Goal: Task Accomplishment & Management: Use online tool/utility

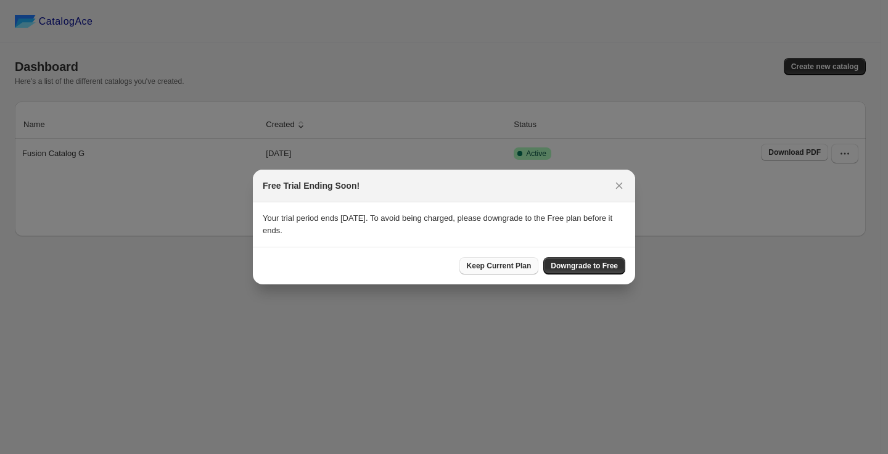
click at [483, 268] on span "Keep Current Plan" at bounding box center [499, 266] width 65 height 10
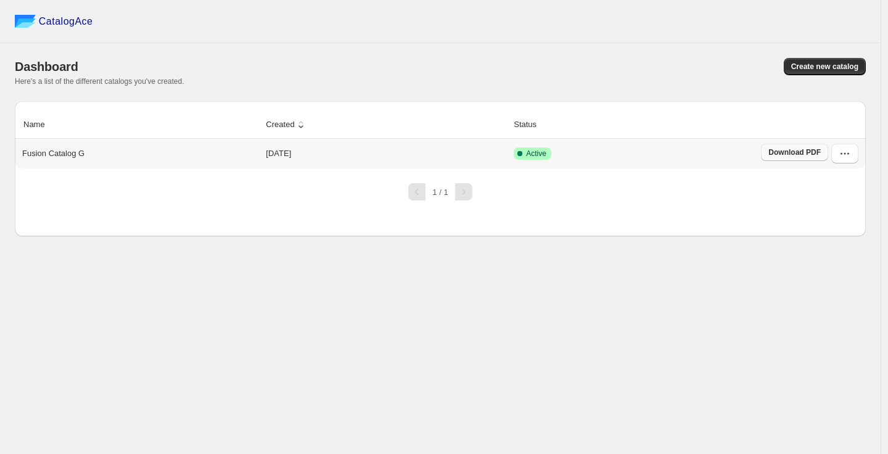
click at [803, 151] on span "Download PDF" at bounding box center [795, 152] width 52 height 10
click at [845, 153] on icon "button" at bounding box center [846, 154] width 2 height 2
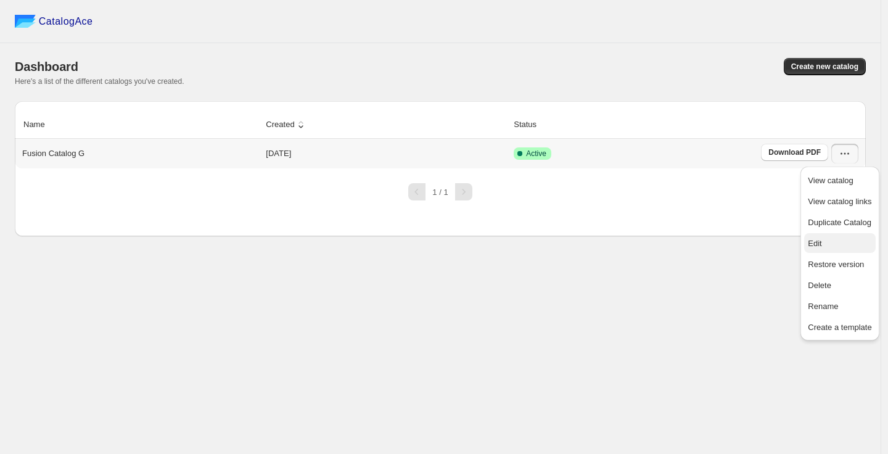
click at [820, 243] on span "Edit" at bounding box center [815, 243] width 14 height 9
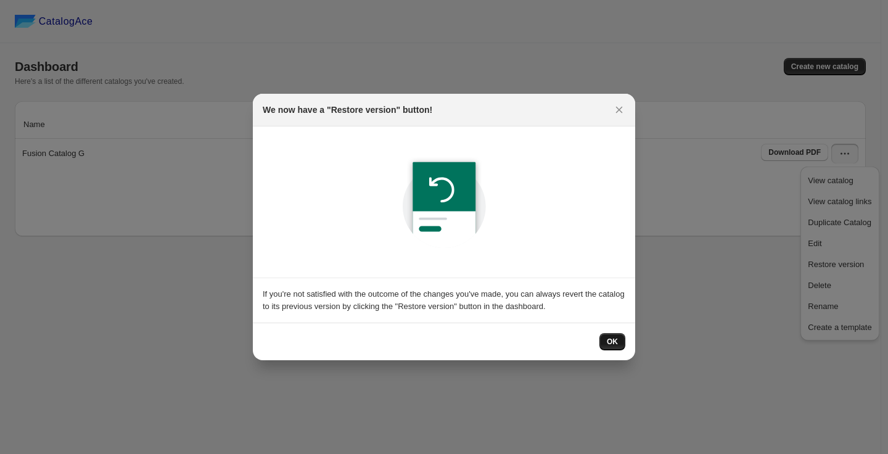
click at [610, 342] on span "OK" at bounding box center [612, 342] width 11 height 10
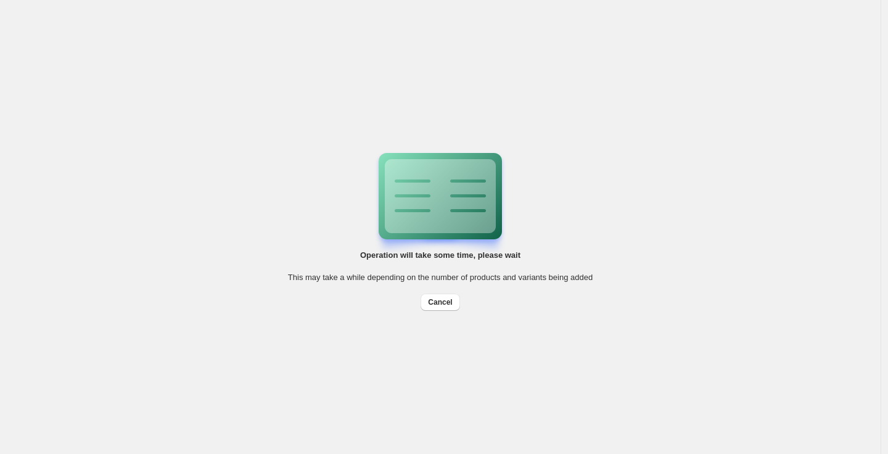
click at [624, 31] on div "Operation will take some time, please wait This may take a while depending on t…" at bounding box center [440, 227] width 881 height 454
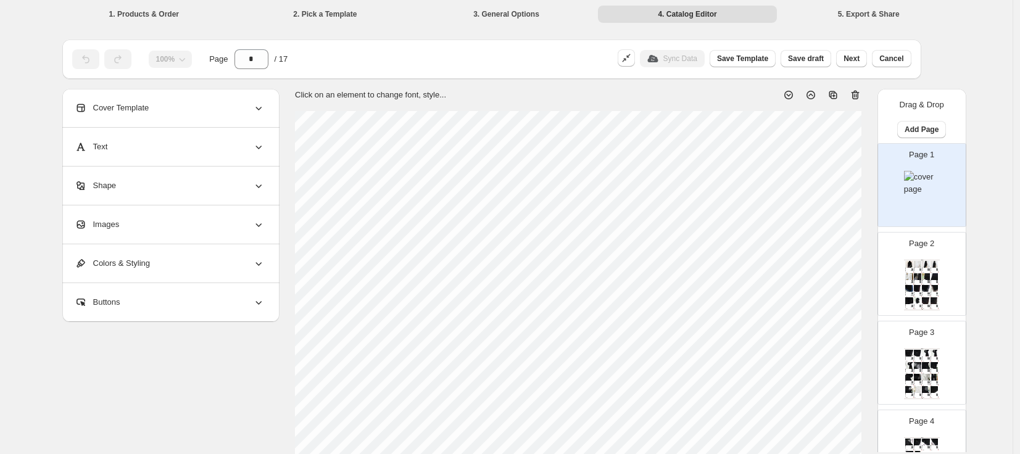
click at [888, 172] on img at bounding box center [922, 183] width 36 height 25
click at [499, 14] on li "3. General Options" at bounding box center [506, 13] width 179 height 17
click at [131, 11] on li "1. Products & Order" at bounding box center [144, 13] width 179 height 17
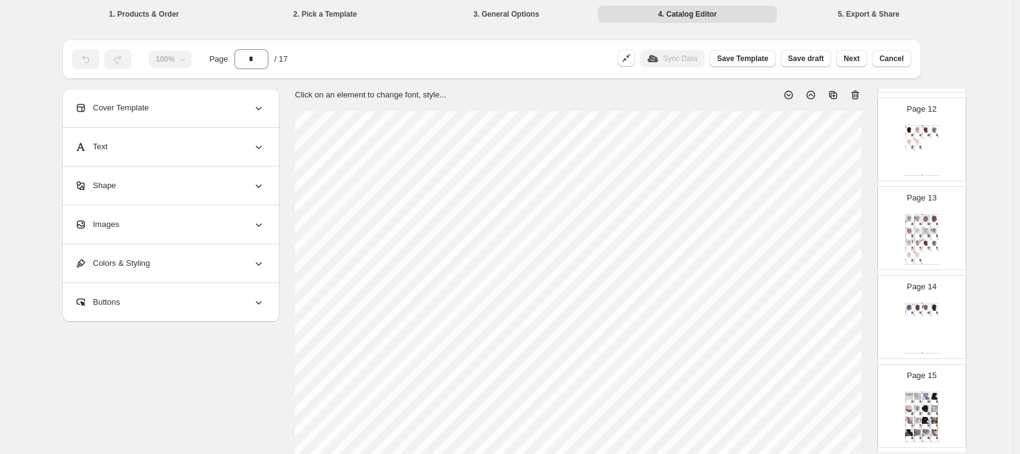
scroll to position [1228, 0]
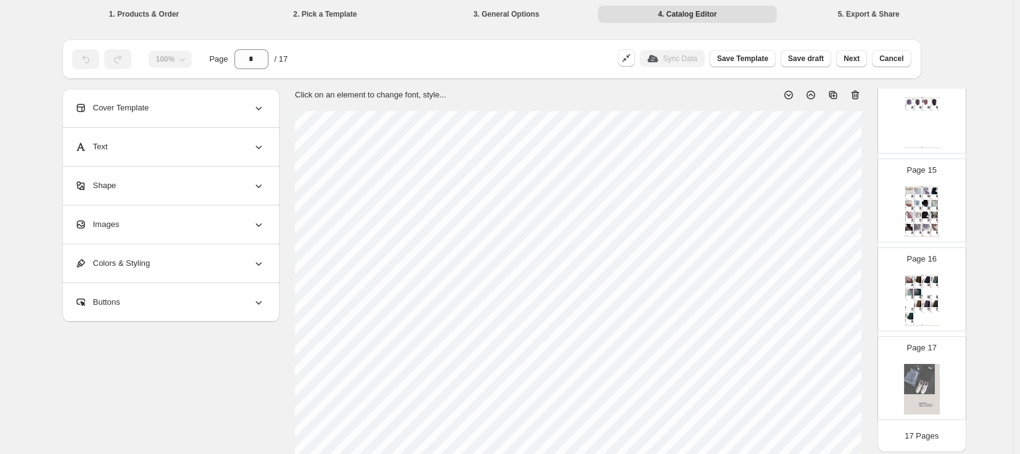
click at [888, 395] on img at bounding box center [922, 389] width 36 height 51
type input "**"
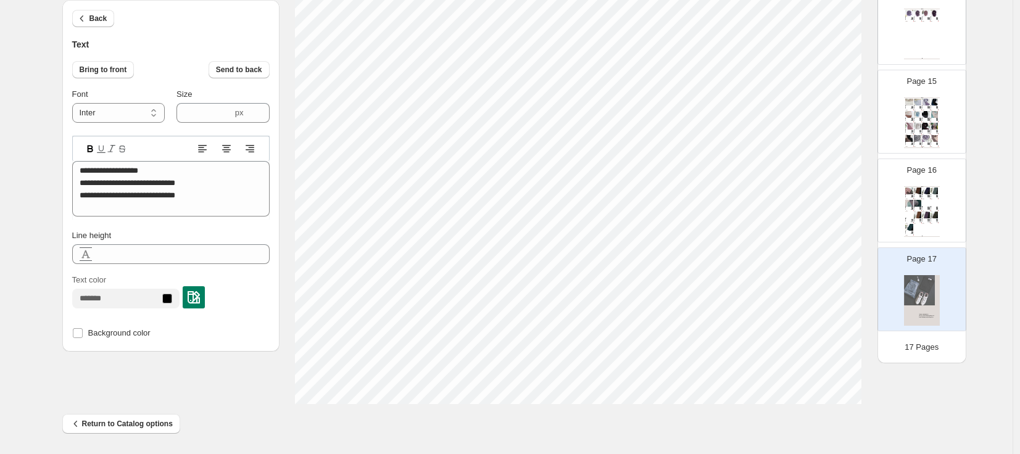
scroll to position [10, 5]
type textarea "**********"
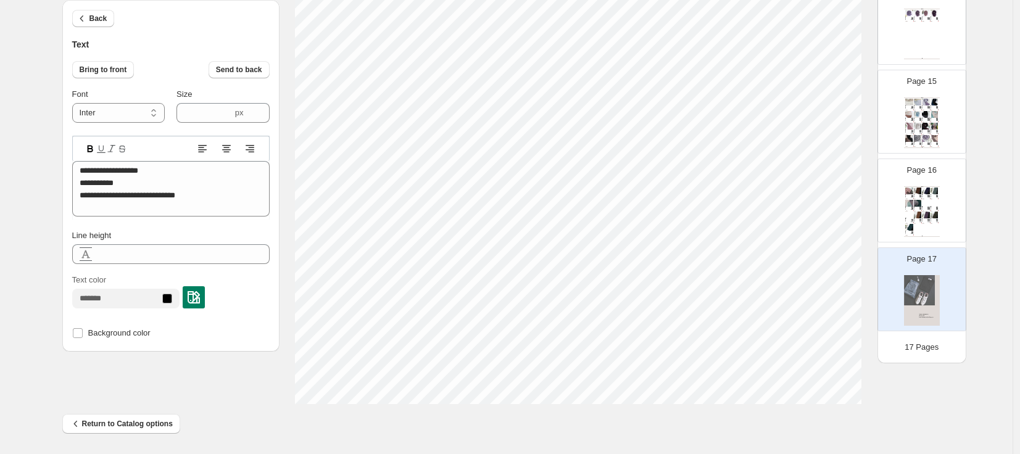
type textarea "**********"
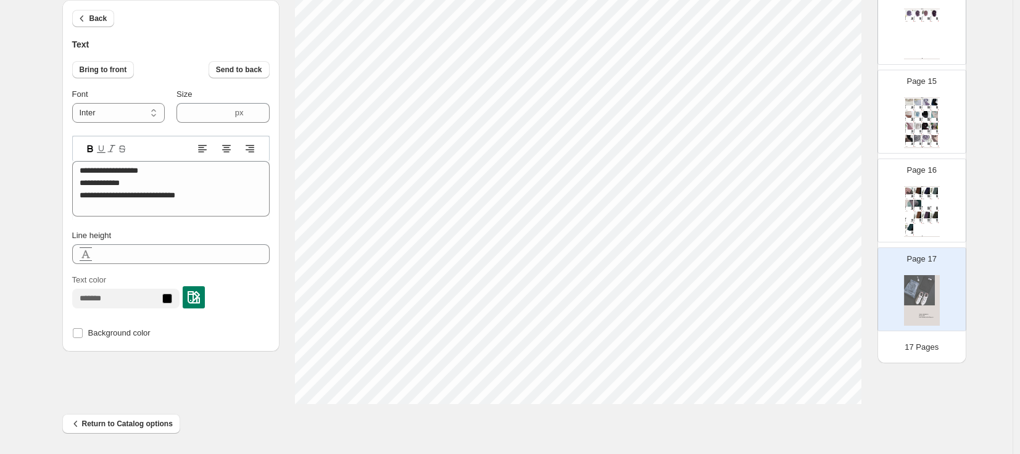
type textarea "**********"
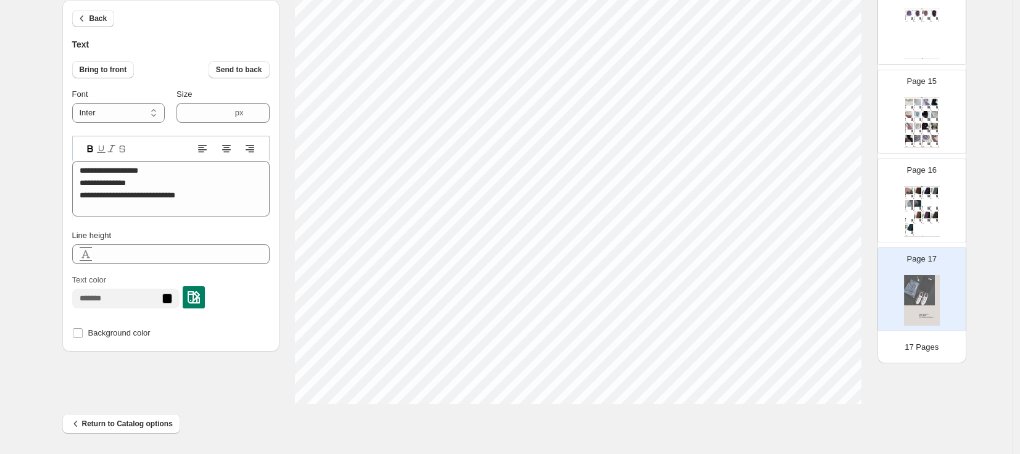
type textarea "**********"
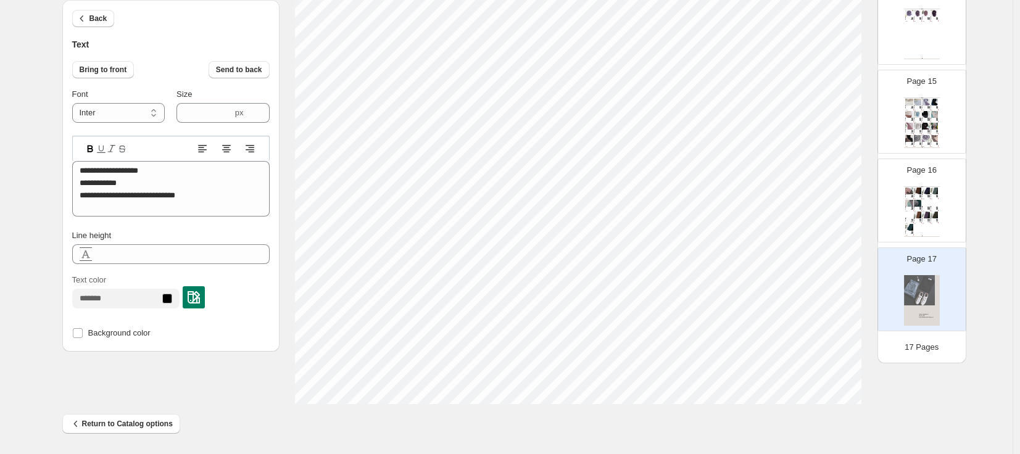
type textarea "**********"
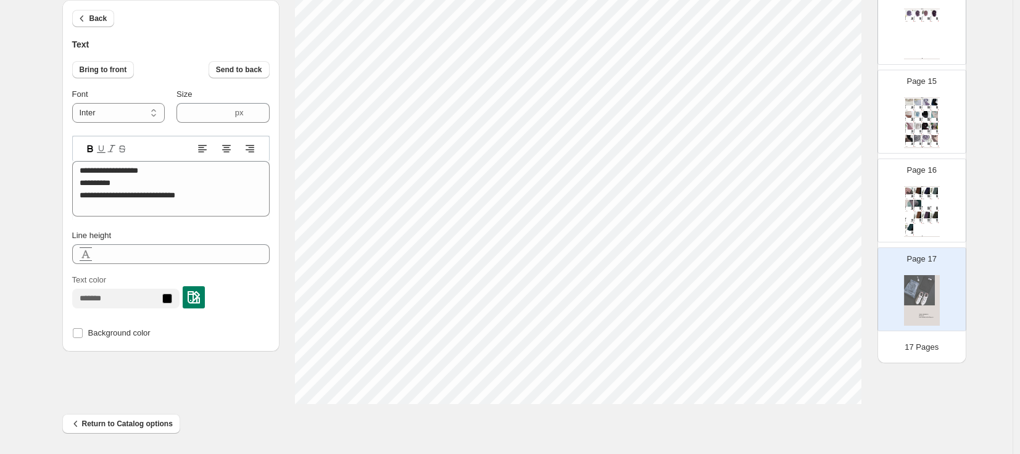
type textarea "**********"
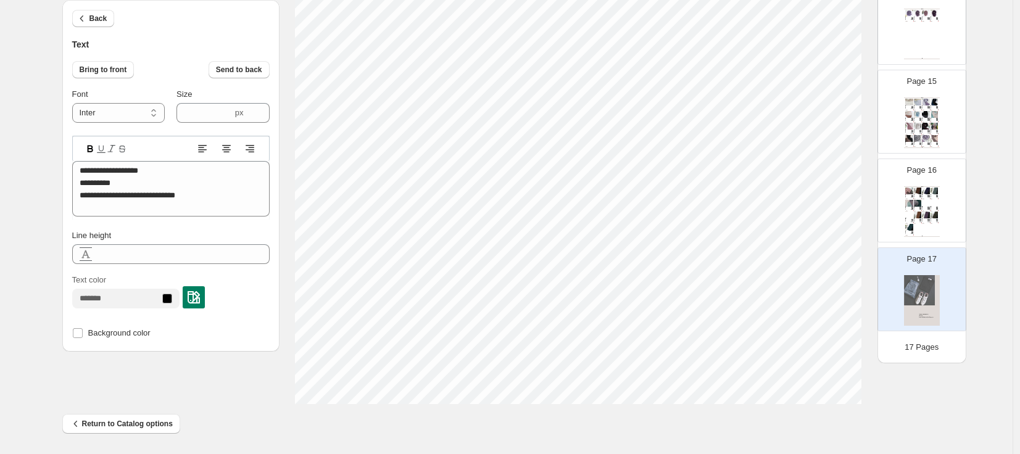
type textarea "**********"
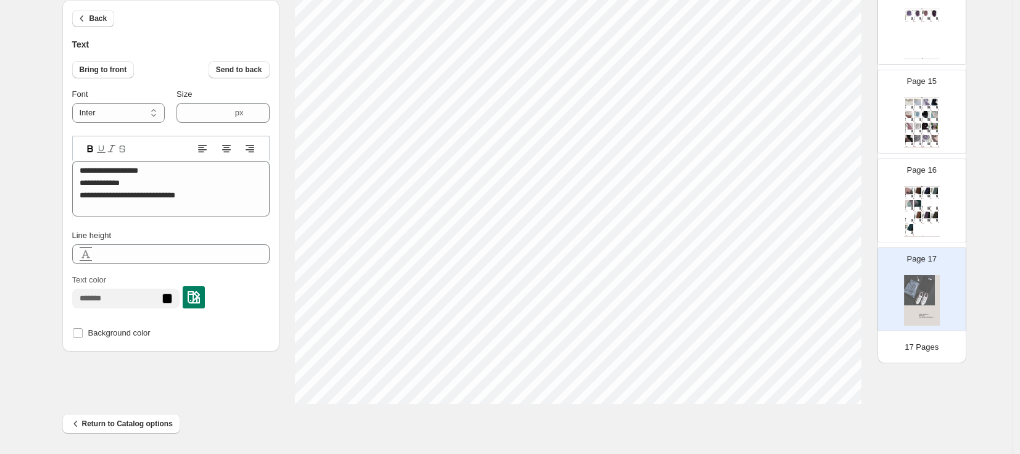
type textarea "**********"
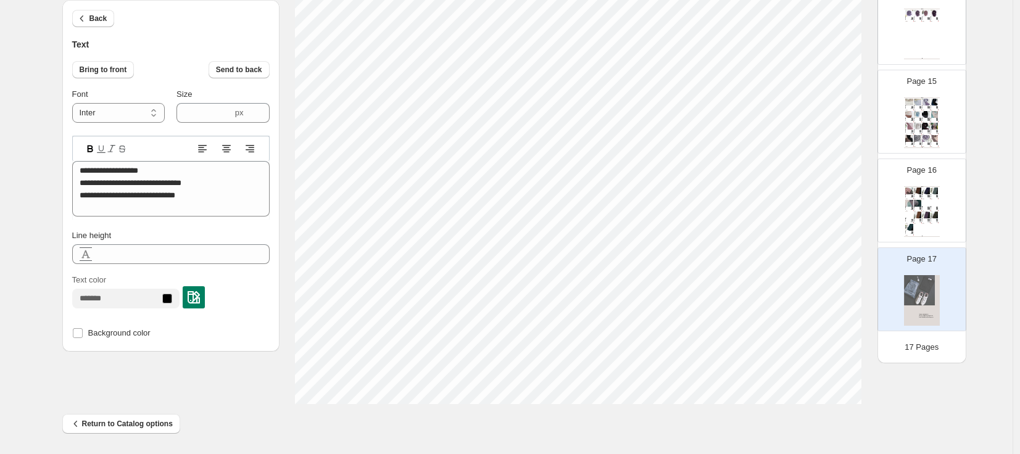
type textarea "**********"
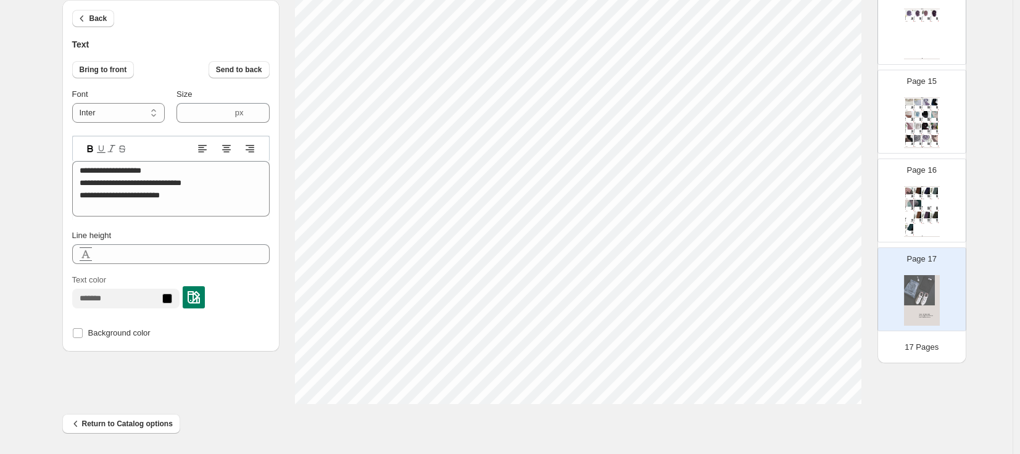
scroll to position [10, 4]
type textarea "**********"
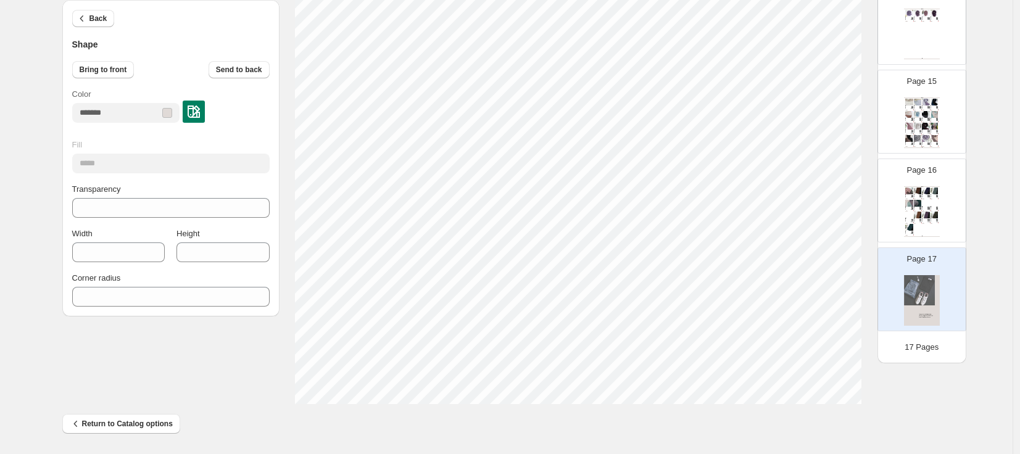
click at [940, 309] on div "Page 17" at bounding box center [917, 284] width 78 height 83
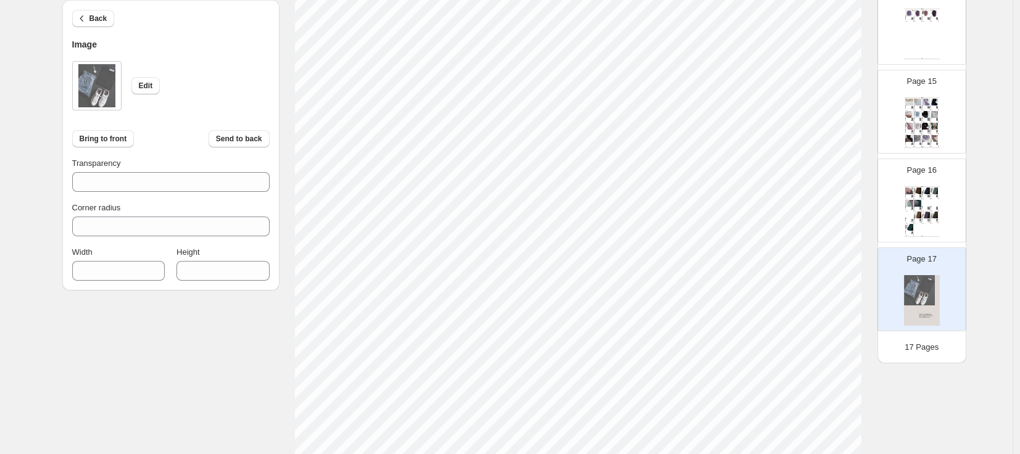
scroll to position [70, 0]
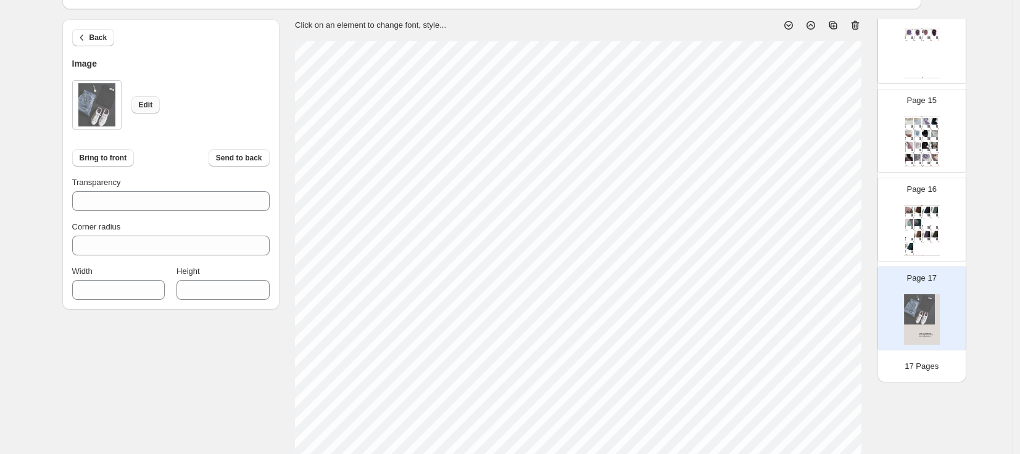
click at [147, 100] on span "Edit" at bounding box center [146, 105] width 14 height 10
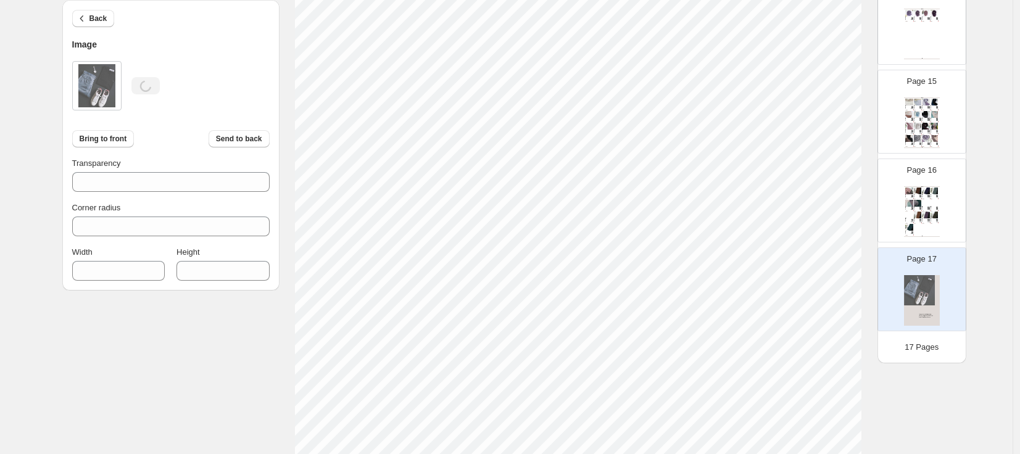
scroll to position [141, 0]
type input "****"
type input "***"
type input "****"
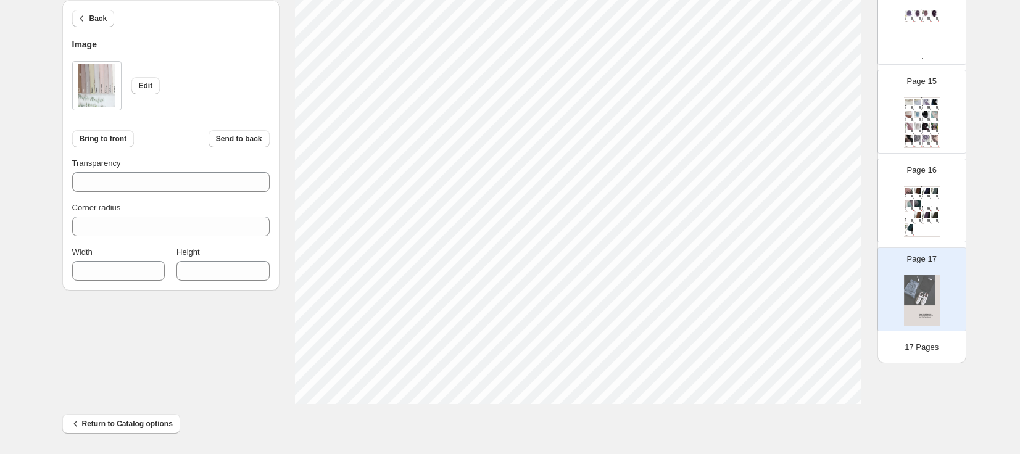
type input "***"
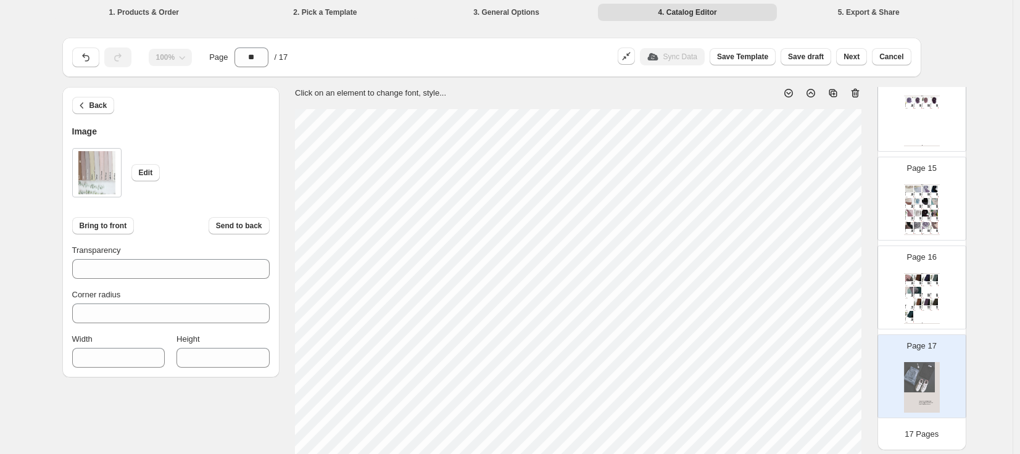
scroll to position [2, 0]
click at [747, 55] on span "Save Template" at bounding box center [742, 57] width 51 height 10
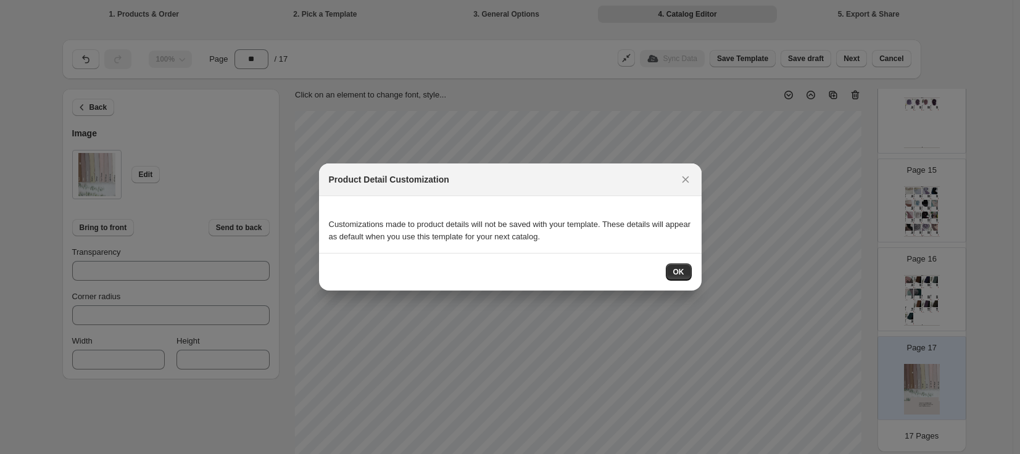
scroll to position [0, 0]
click at [678, 270] on span "OK" at bounding box center [678, 272] width 11 height 10
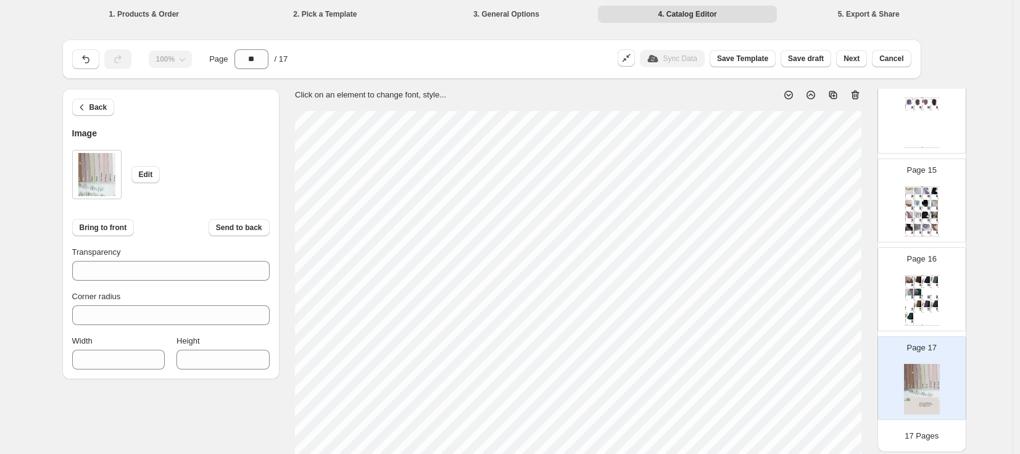
scroll to position [2, 0]
click at [922, 294] on div "LightCoffeeXBlack Scarf Hijab - Sm..." at bounding box center [924, 294] width 4 height 1
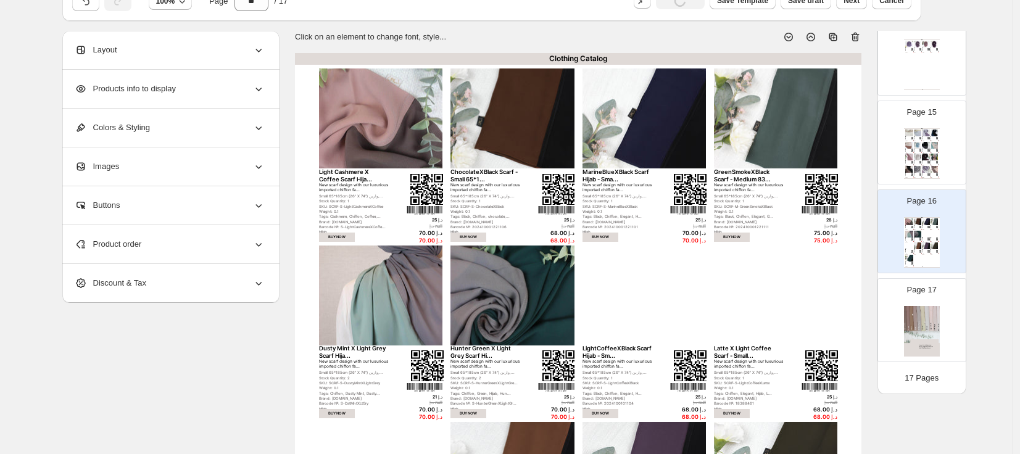
scroll to position [0, 0]
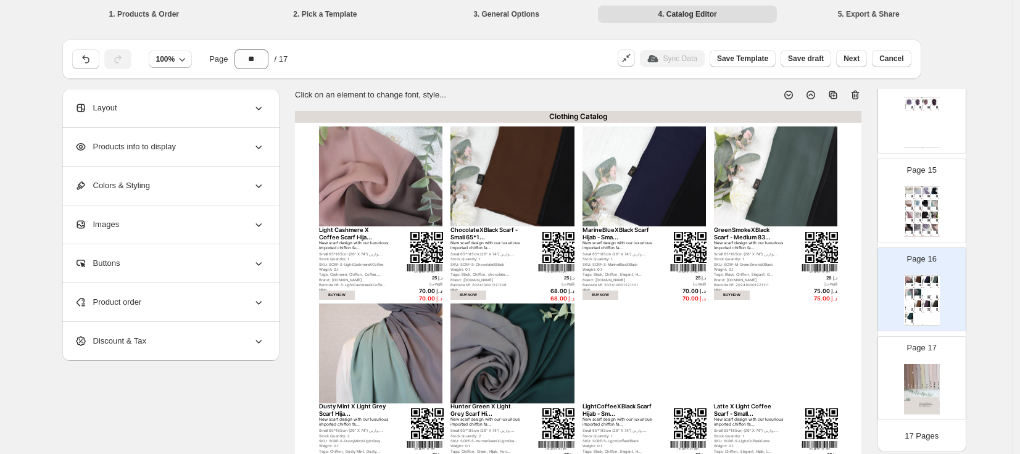
click at [924, 207] on div "Grey X Black Scarf Hijab - Small 6..." at bounding box center [924, 207] width 4 height 1
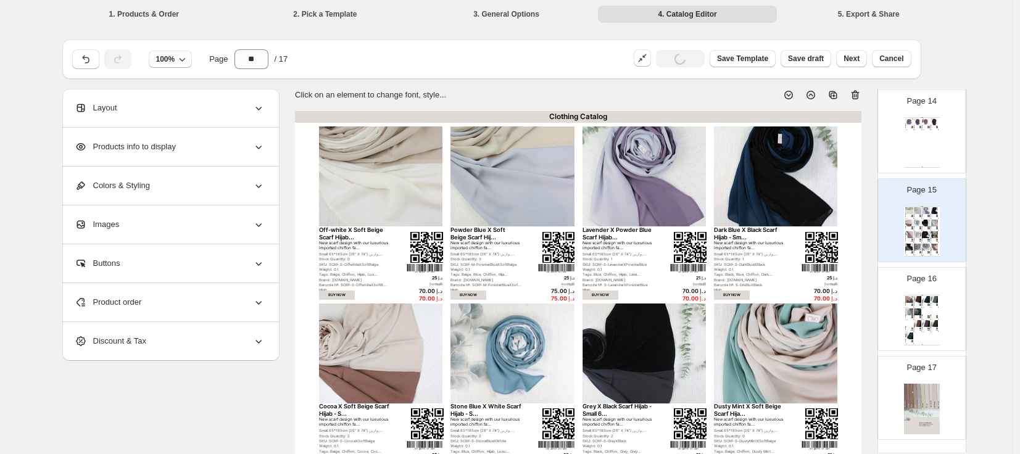
scroll to position [1191, 0]
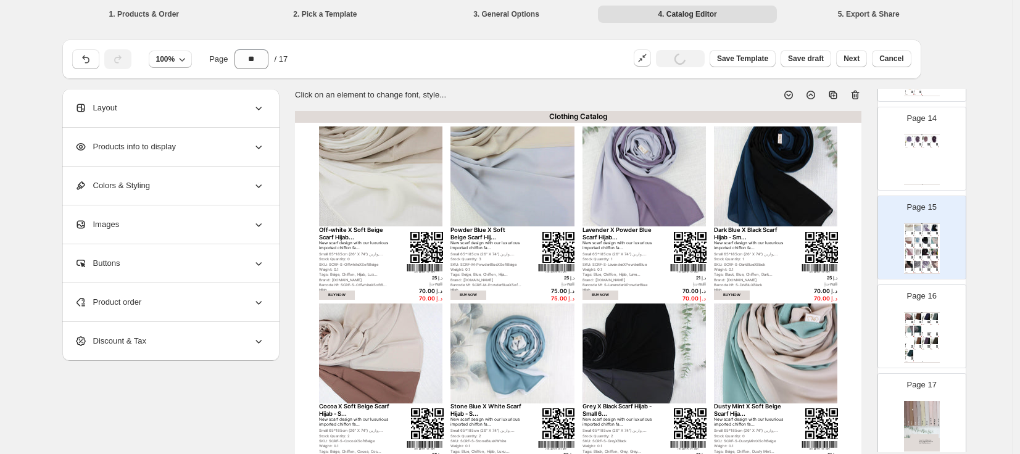
click at [922, 143] on div "Chiffon Basics! Luxurious Saudi Chiffon scarves are ava..." at bounding box center [924, 143] width 4 height 1
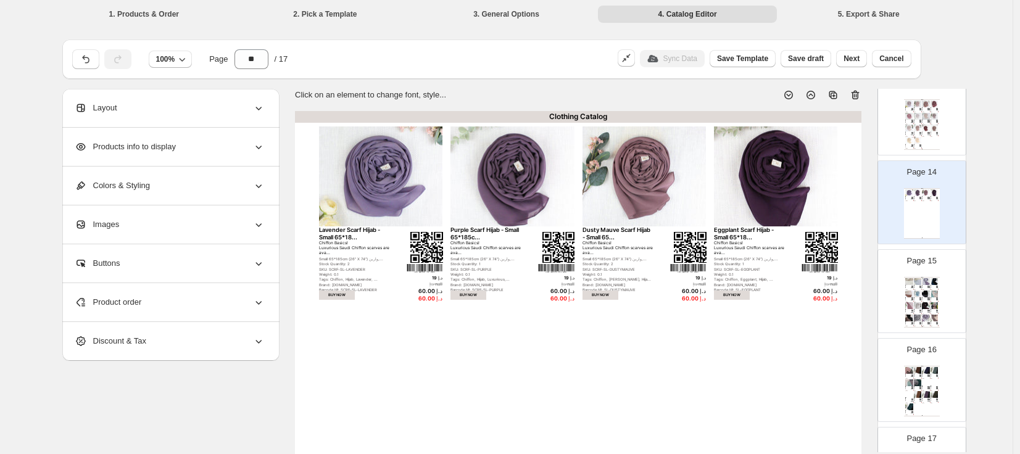
scroll to position [987, 0]
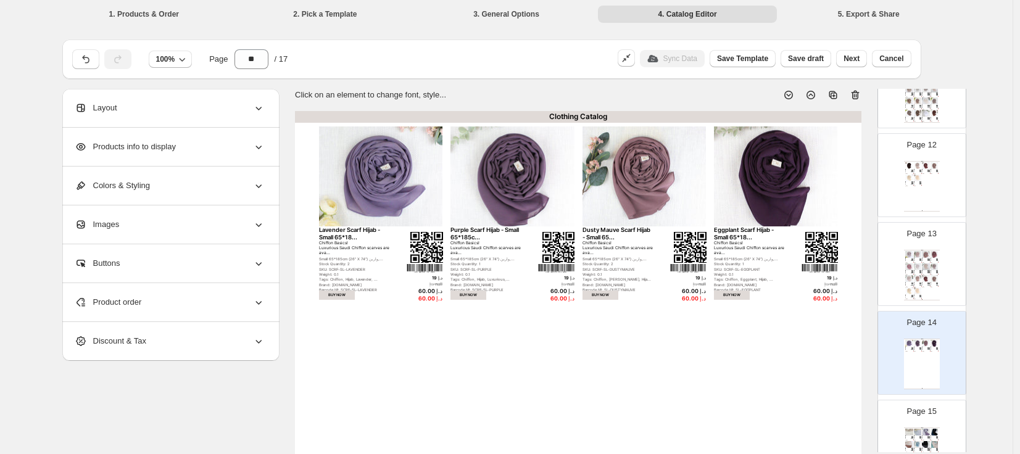
click at [911, 283] on img at bounding box center [912, 284] width 2 height 2
type input "**"
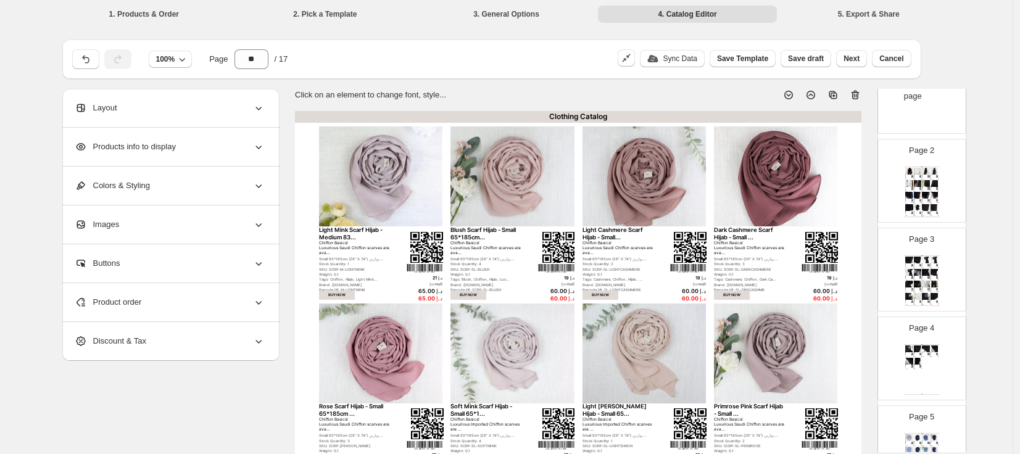
scroll to position [0, 0]
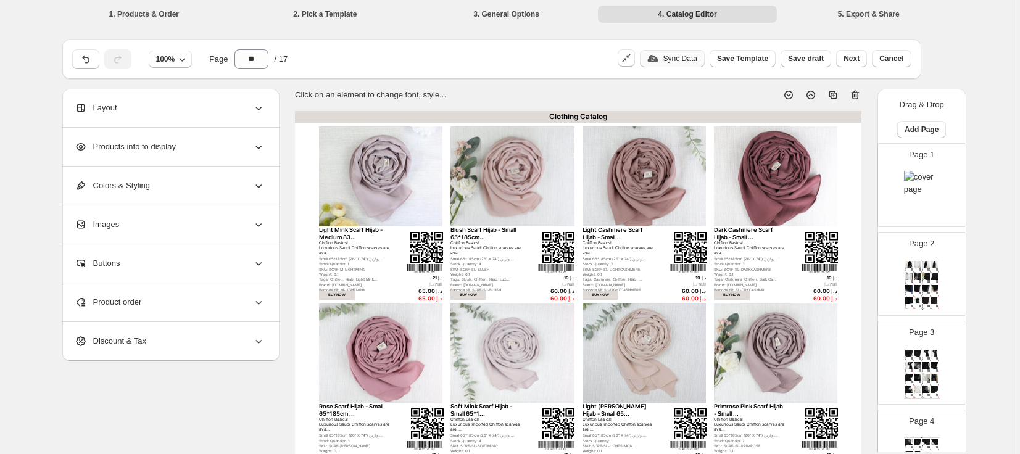
click at [676, 55] on p "Sync Data" at bounding box center [680, 59] width 34 height 10
click at [855, 61] on span "Next" at bounding box center [851, 59] width 16 height 10
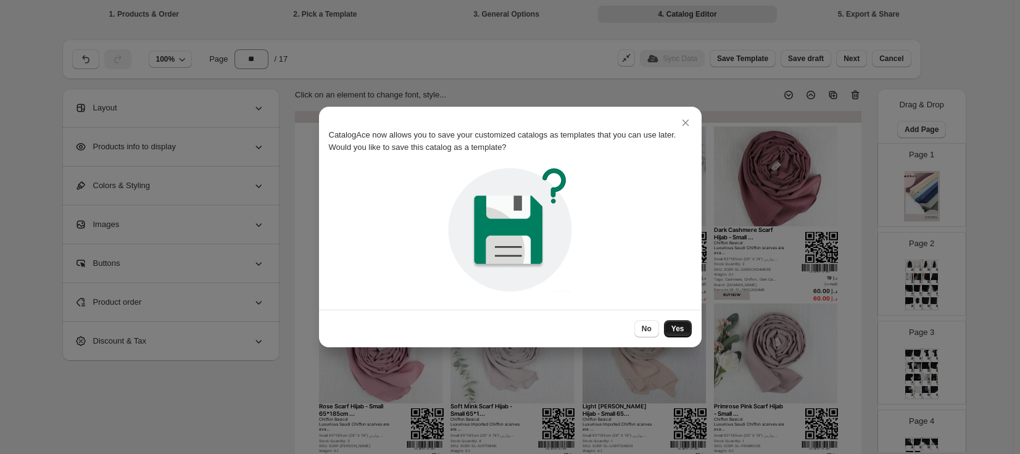
click at [679, 325] on span "Yes" at bounding box center [677, 329] width 13 height 10
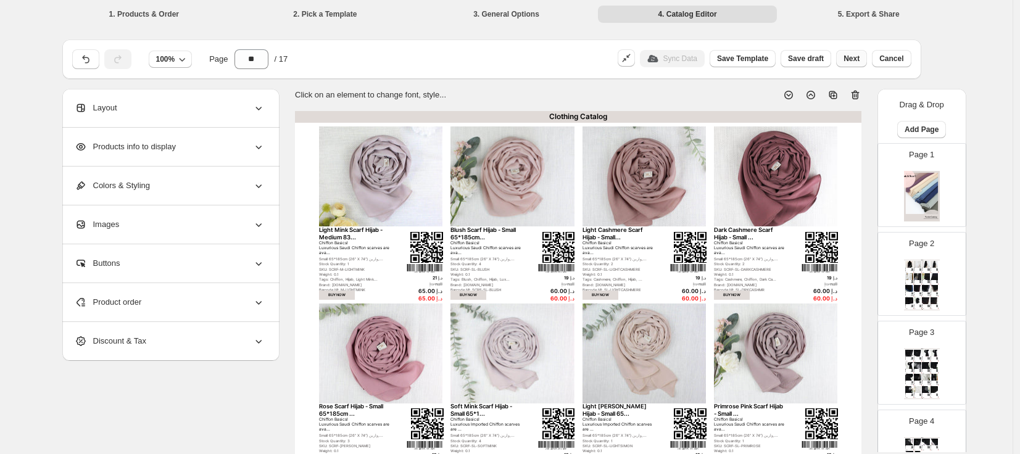
click at [857, 54] on span "Next" at bounding box center [851, 59] width 16 height 10
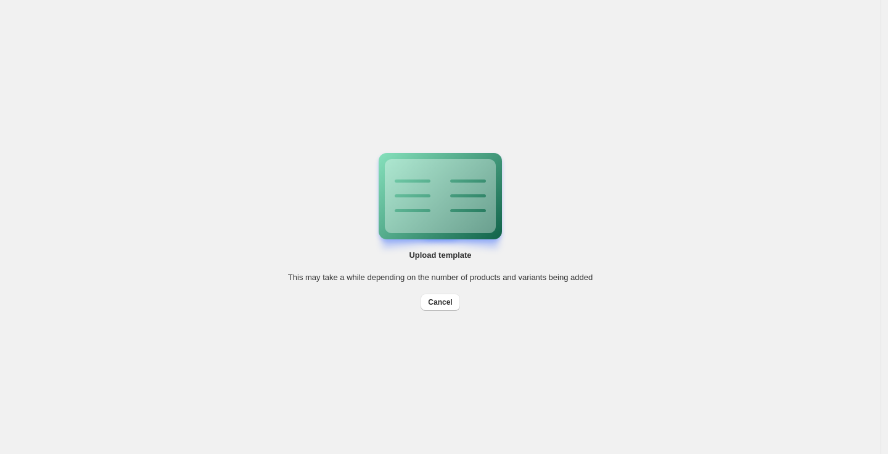
click at [711, 204] on div "Upload template This may take a while depending on the number of products and v…" at bounding box center [440, 227] width 881 height 454
click at [661, 99] on div "Upload template This may take a while depending on the number of products and v…" at bounding box center [440, 227] width 881 height 454
click at [706, 102] on div "Upload template This may take a while depending on the number of products and v…" at bounding box center [440, 227] width 881 height 454
click at [690, 101] on div "Upload template This may take a while depending on the number of products and v…" at bounding box center [440, 227] width 881 height 454
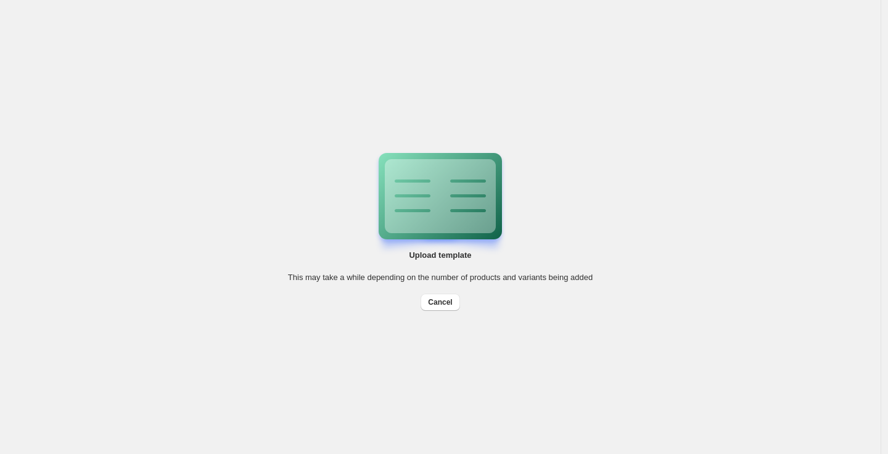
click at [297, 275] on span "This may take a while depending on the number of products and variants being ad…" at bounding box center [440, 277] width 305 height 9
drag, startPoint x: 363, startPoint y: 274, endPoint x: 389, endPoint y: 275, distance: 25.9
click at [364, 274] on span "This may take a while depending on the number of products and variants being ad…" at bounding box center [440, 277] width 305 height 9
click at [497, 278] on span "This may take a while depending on the number of products and variants being ad…" at bounding box center [440, 277] width 305 height 9
click at [582, 278] on span "This may take a while depending on the number of products and variants being ad…" at bounding box center [440, 277] width 305 height 9
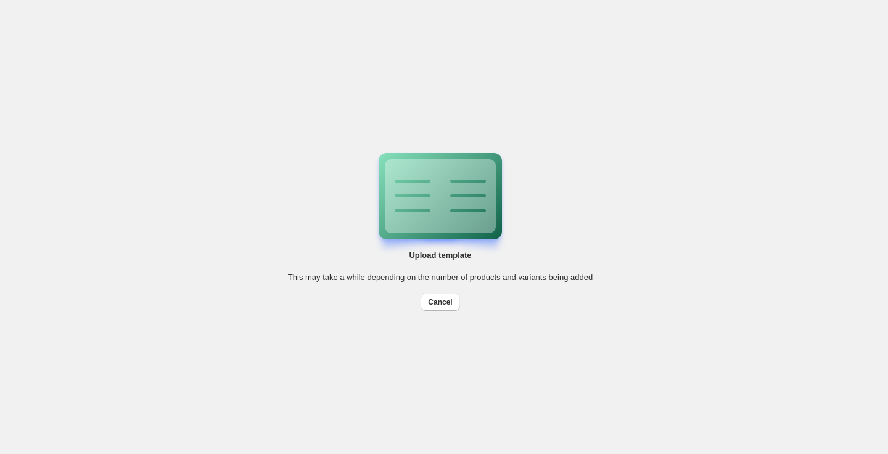
click at [655, 278] on div "Upload template This may take a while depending on the number of products and v…" at bounding box center [440, 227] width 881 height 454
click at [698, 276] on div "Upload template This may take a while depending on the number of products and v…" at bounding box center [440, 227] width 881 height 454
click at [662, 174] on div "Upload template This may take a while depending on the number of products and v…" at bounding box center [440, 227] width 881 height 454
click at [667, 169] on div "Upload template This may take a while depending on the number of products and v…" at bounding box center [440, 227] width 881 height 454
click at [673, 170] on div "Upload template This may take a while depending on the number of products and v…" at bounding box center [440, 227] width 881 height 454
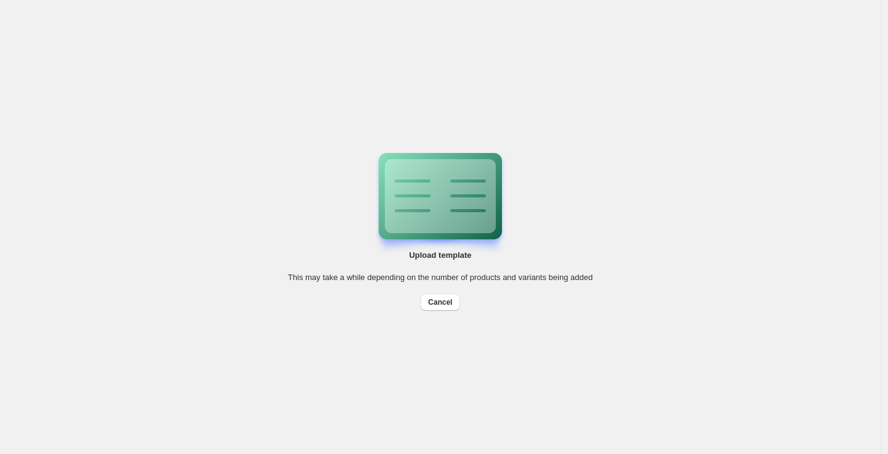
click at [673, 169] on div "Upload template This may take a while depending on the number of products and v…" at bounding box center [440, 227] width 881 height 454
click at [644, 154] on div "Upload template This may take a while depending on the number of products and v…" at bounding box center [440, 227] width 881 height 454
click at [634, 119] on div "Upload template This may take a while depending on the number of products and v…" at bounding box center [440, 227] width 881 height 454
click at [145, 102] on div "Upload template This may take a while depending on the number of products and v…" at bounding box center [440, 227] width 881 height 454
click at [693, 238] on div "Upload template This may take a while depending on the number of products and v…" at bounding box center [440, 227] width 881 height 454
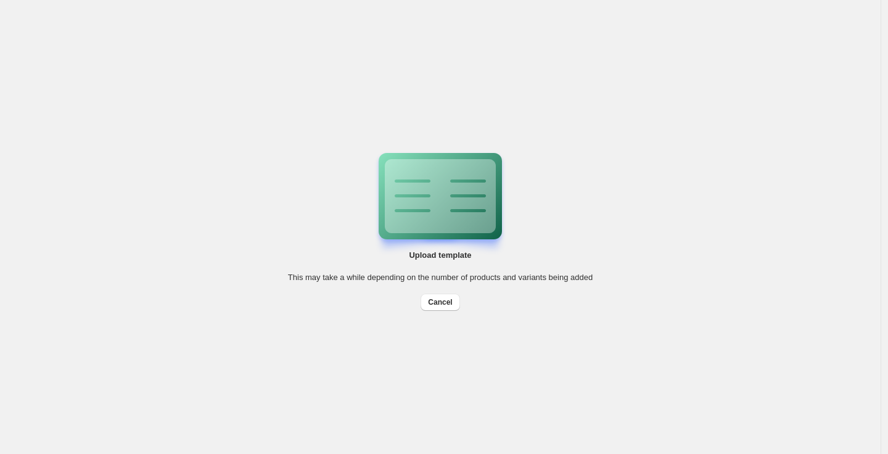
click at [750, 157] on div "Upload template This may take a while depending on the number of products and v…" at bounding box center [440, 227] width 881 height 454
click at [756, 239] on div "Upload template This may take a while depending on the number of products and v…" at bounding box center [440, 227] width 881 height 454
click at [475, 392] on div "Upload template This may take a while depending on the number of products and v…" at bounding box center [440, 227] width 881 height 454
click at [227, 378] on div "Upload template This may take a while depending on the number of products and v…" at bounding box center [440, 227] width 881 height 454
click at [798, 223] on div "Upload template This may take a while depending on the number of products and v…" at bounding box center [440, 227] width 881 height 454
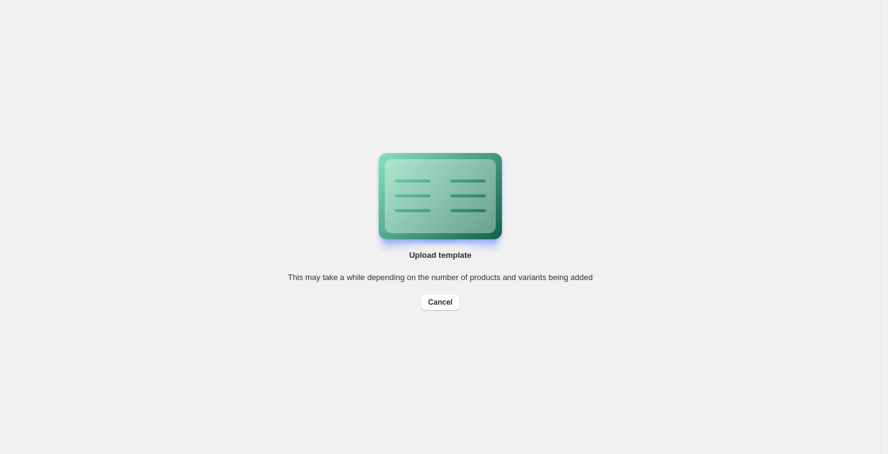
click at [181, 157] on div "Upload template This may take a while depending on the number of products and v…" at bounding box center [440, 227] width 881 height 454
click at [756, 238] on div "Upload template This may take a while depending on the number of products and v…" at bounding box center [440, 227] width 881 height 454
click at [766, 204] on div "Upload template This may take a while depending on the number of products and v…" at bounding box center [440, 227] width 881 height 454
click at [632, 160] on div "Upload template This may take a while depending on the number of products and v…" at bounding box center [440, 227] width 395 height 148
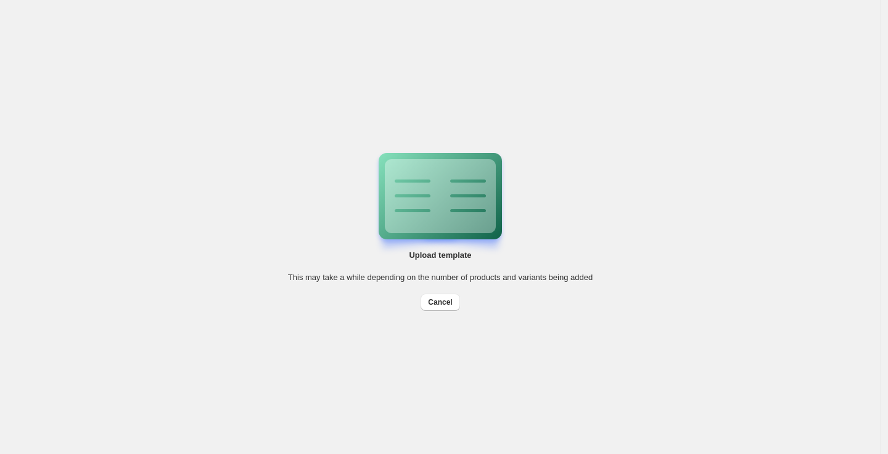
click at [337, 91] on div "Upload template This may take a while depending on the number of products and v…" at bounding box center [440, 227] width 881 height 454
click at [204, 75] on div "Upload template This may take a while depending on the number of products and v…" at bounding box center [440, 227] width 881 height 454
click at [266, 72] on div "Upload template This may take a while depending on the number of products and v…" at bounding box center [440, 227] width 881 height 454
click at [650, 139] on div "Upload template This may take a while depending on the number of products and v…" at bounding box center [440, 227] width 881 height 454
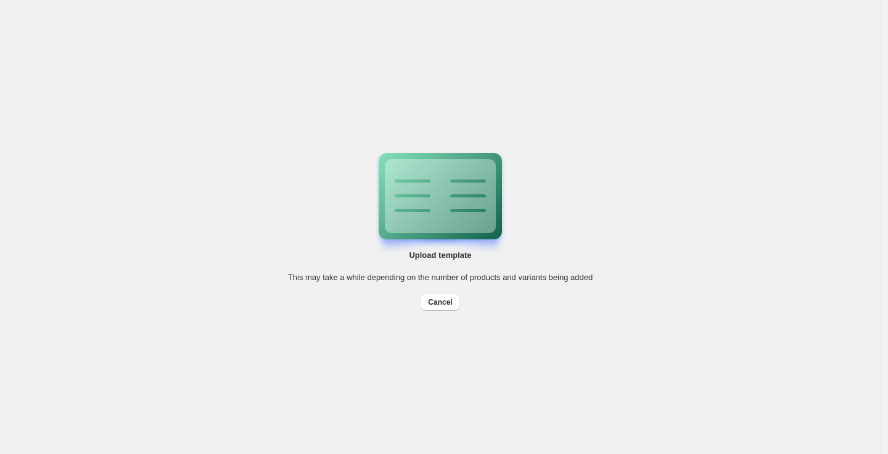
click at [288, 182] on div "Upload template This may take a while depending on the number of products and v…" at bounding box center [440, 227] width 305 height 168
click at [296, 152] on div "Upload template This may take a while depending on the number of products and v…" at bounding box center [440, 227] width 305 height 168
click at [586, 171] on div "Upload template This may take a while depending on the number of products and v…" at bounding box center [440, 227] width 305 height 168
click at [742, 127] on div "Upload template This may take a while depending on the number of products and v…" at bounding box center [440, 227] width 881 height 454
click at [122, 113] on div "Upload template This may take a while depending on the number of products and v…" at bounding box center [440, 227] width 881 height 454
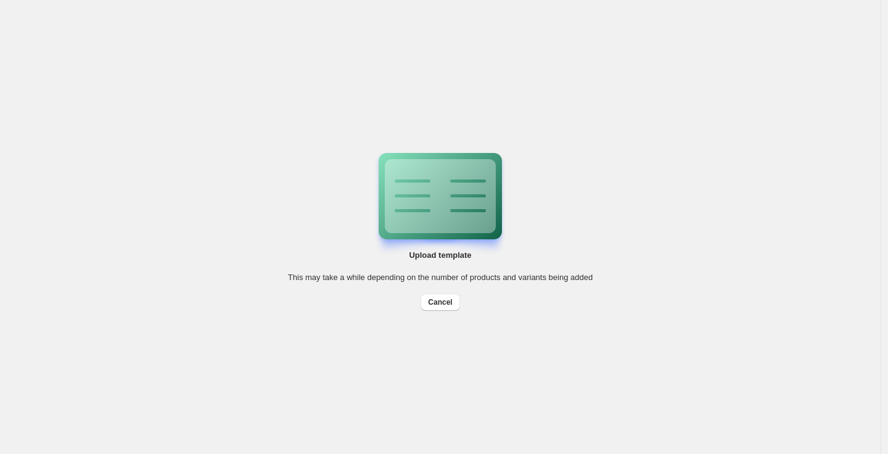
click at [650, 108] on div "Upload template This may take a while depending on the number of products and v…" at bounding box center [440, 227] width 881 height 454
click at [62, 101] on div "Upload template This may take a while depending on the number of products and v…" at bounding box center [440, 227] width 881 height 454
click at [742, 107] on div "Upload template This may take a while depending on the number of products and v…" at bounding box center [440, 227] width 881 height 454
click at [786, 128] on div "Upload template This may take a while depending on the number of products and v…" at bounding box center [440, 227] width 881 height 454
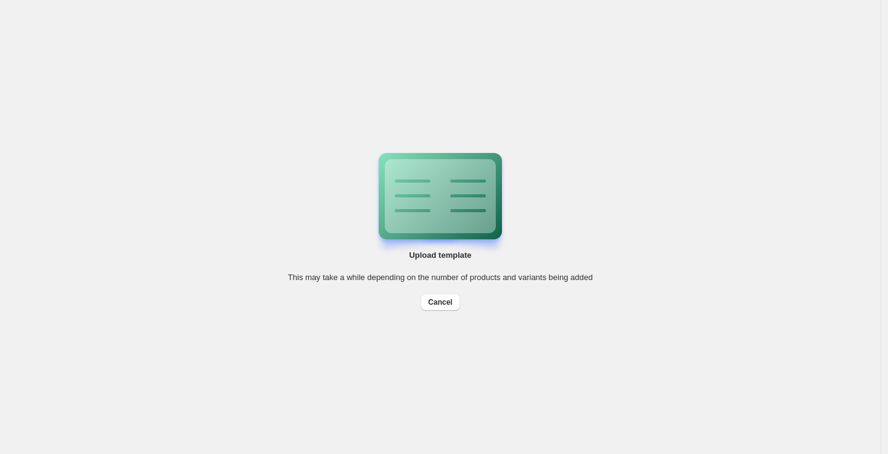
click at [692, 201] on div "Upload template This may take a while depending on the number of products and v…" at bounding box center [440, 227] width 881 height 454
click at [447, 195] on icon at bounding box center [469, 196] width 56 height 74
click at [441, 191] on icon at bounding box center [469, 196] width 56 height 74
click at [441, 184] on icon at bounding box center [469, 196] width 56 height 74
click at [492, 180] on icon at bounding box center [469, 196] width 56 height 74
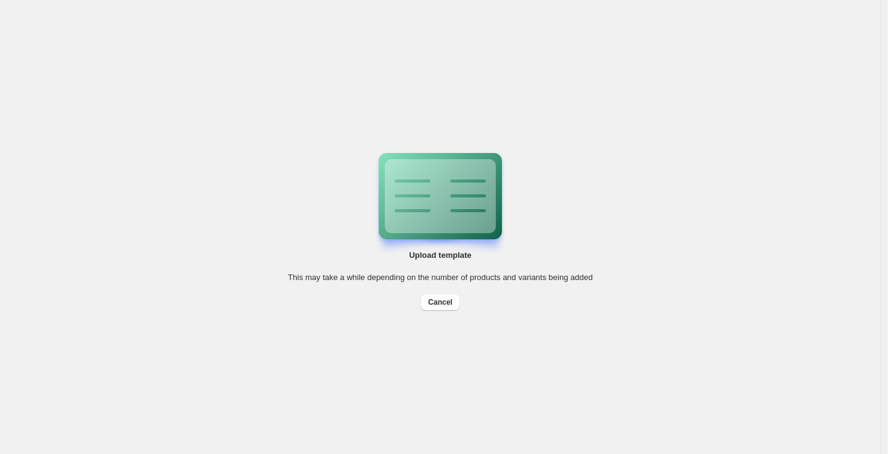
click at [457, 182] on icon at bounding box center [469, 196] width 56 height 74
click at [697, 180] on div "Upload template This may take a while depending on the number of products and v…" at bounding box center [440, 227] width 881 height 454
click at [462, 202] on icon at bounding box center [469, 196] width 56 height 74
click at [602, 130] on div "Upload template This may take a while depending on the number of products and v…" at bounding box center [440, 227] width 881 height 454
click at [664, 159] on div "Upload template This may take a while depending on the number of products and v…" at bounding box center [440, 227] width 881 height 454
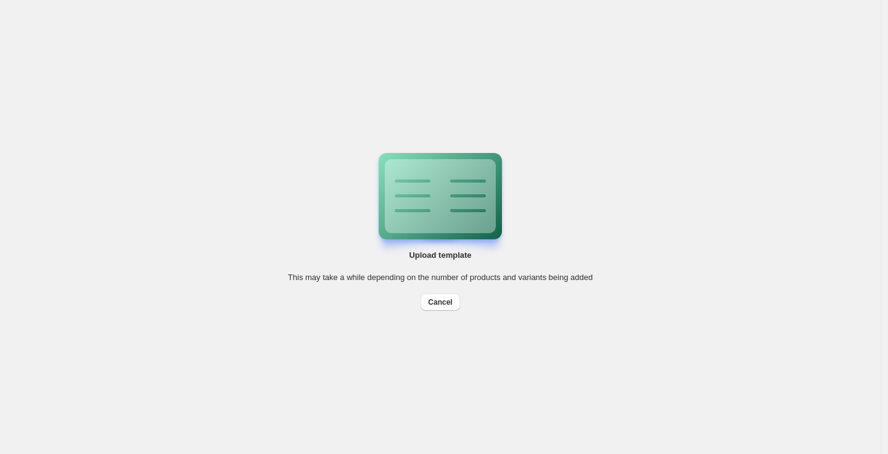
click at [663, 141] on div "Upload template This may take a while depending on the number of products and v…" at bounding box center [440, 227] width 881 height 454
click at [616, 109] on div "Upload template This may take a while depending on the number of products and v…" at bounding box center [440, 227] width 881 height 454
drag, startPoint x: 452, startPoint y: 94, endPoint x: 396, endPoint y: 91, distance: 56.2
click at [451, 94] on div "Upload template This may take a while depending on the number of products and v…" at bounding box center [440, 227] width 881 height 454
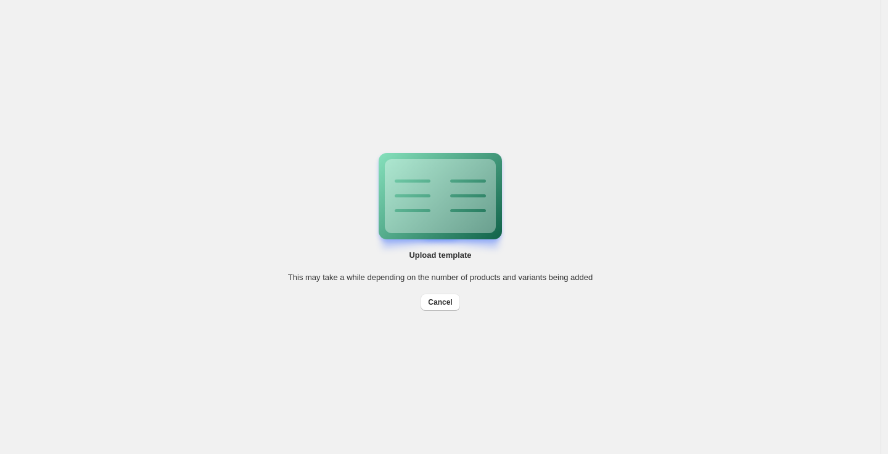
click at [349, 83] on div "Upload template This may take a while depending on the number of products and v…" at bounding box center [440, 227] width 881 height 454
click at [167, 84] on div "Upload template This may take a while depending on the number of products and v…" at bounding box center [440, 227] width 881 height 454
click at [167, 85] on div "Upload template This may take a while depending on the number of products and v…" at bounding box center [440, 227] width 881 height 454
click at [148, 147] on div "Upload template This may take a while depending on the number of products and v…" at bounding box center [440, 227] width 881 height 454
click at [149, 150] on div "Upload template This may take a while depending on the number of products and v…" at bounding box center [440, 227] width 881 height 454
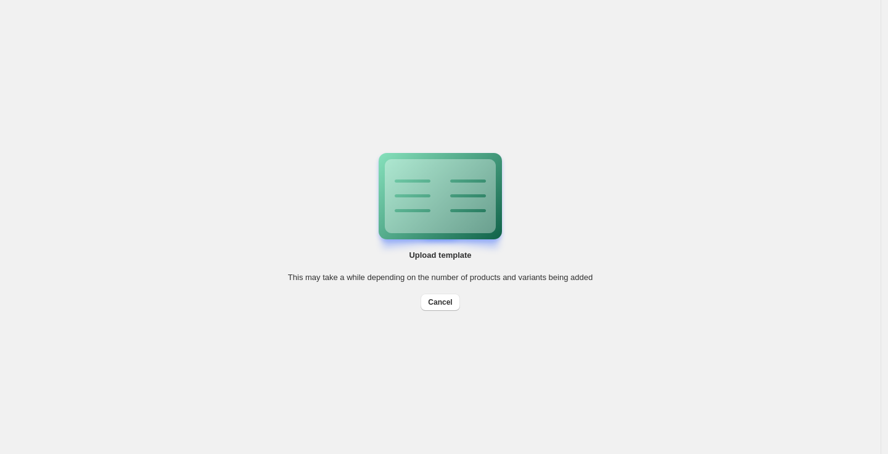
click at [212, 212] on div "Upload template This may take a while depending on the number of products and v…" at bounding box center [440, 227] width 881 height 454
click at [524, 196] on div "Upload template This may take a while depending on the number of products and v…" at bounding box center [440, 227] width 305 height 168
click at [481, 194] on icon at bounding box center [469, 196] width 56 height 74
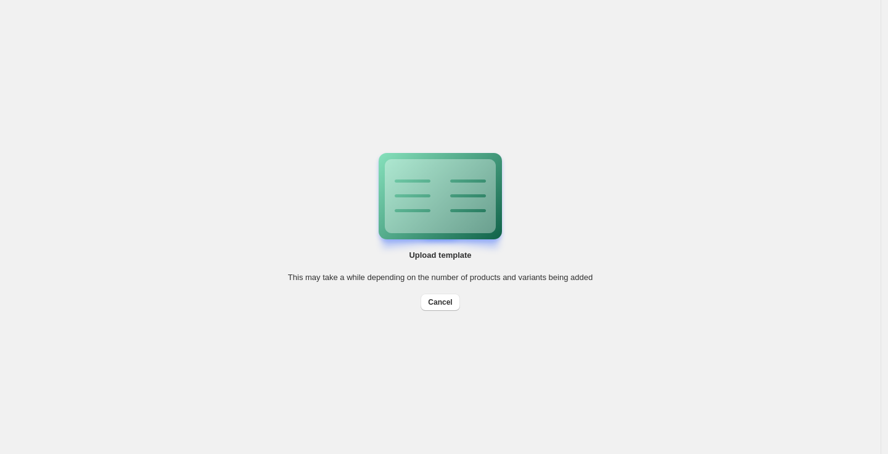
click at [665, 62] on div "Upload template This may take a while depending on the number of products and v…" at bounding box center [440, 227] width 881 height 454
click at [665, 61] on div "Upload template This may take a while depending on the number of products and v…" at bounding box center [440, 227] width 881 height 454
click at [665, 62] on div "Upload template This may take a while depending on the number of products and v…" at bounding box center [440, 227] width 881 height 454
click at [465, 276] on span "This may take a while depending on the number of products and variants being ad…" at bounding box center [440, 277] width 305 height 9
click at [592, 283] on div "This may take a while depending on the number of products and variants being ad…" at bounding box center [440, 277] width 305 height 12
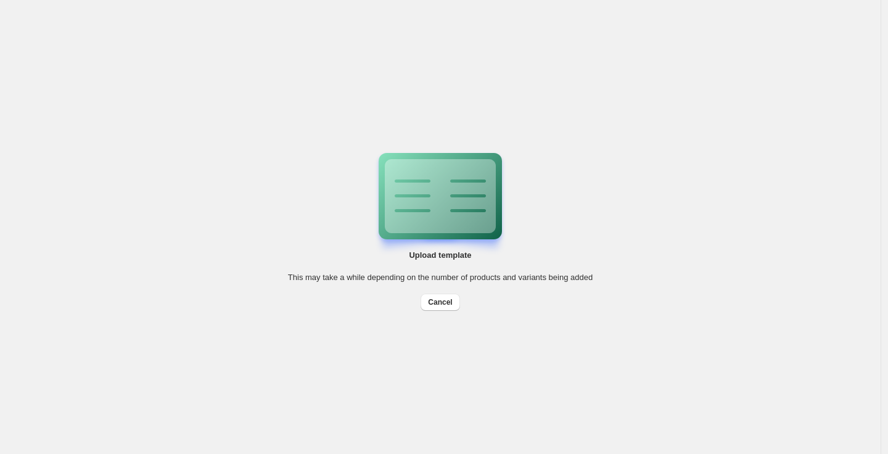
click at [593, 279] on span "This may take a while depending on the number of products and variants being ad…" at bounding box center [440, 277] width 305 height 9
click at [579, 278] on span "This may take a while depending on the number of products and variants being ad…" at bounding box center [440, 277] width 305 height 9
click at [561, 113] on div "Upload template This may take a while depending on the number of products and v…" at bounding box center [440, 227] width 881 height 454
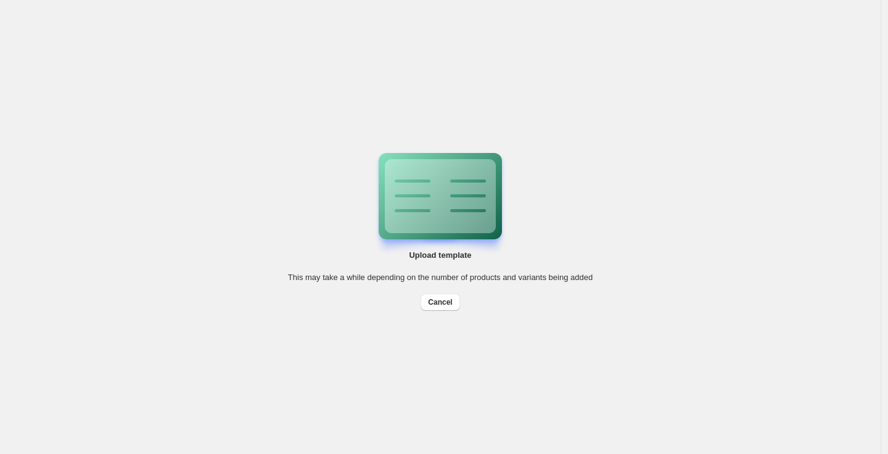
click at [247, 133] on div "Upload template This may take a while depending on the number of products and v…" at bounding box center [440, 227] width 881 height 454
click at [578, 149] on div "Upload template This may take a while depending on the number of products and v…" at bounding box center [440, 227] width 305 height 168
click at [581, 271] on div "This may take a while depending on the number of products and variants being ad…" at bounding box center [440, 277] width 305 height 12
click at [575, 74] on div "Upload template This may take a while depending on the number of products and v…" at bounding box center [440, 227] width 881 height 454
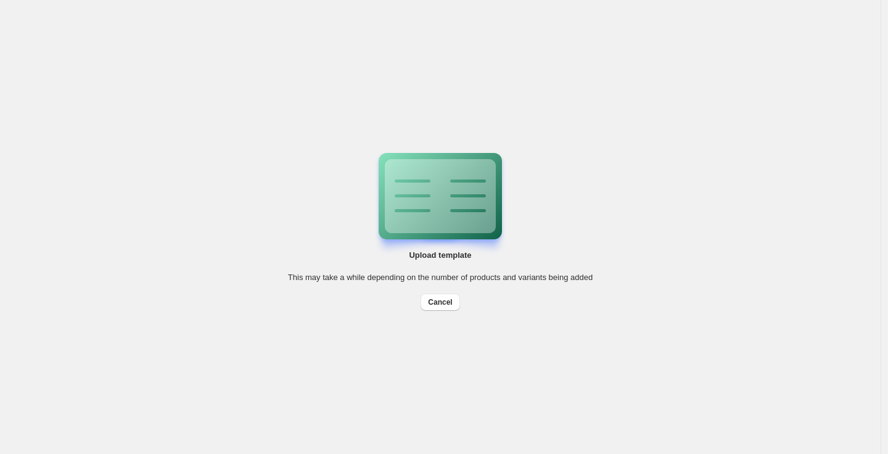
click at [654, 213] on div "Upload template This may take a while depending on the number of products and v…" at bounding box center [440, 227] width 881 height 454
click at [503, 284] on div "Upload template This may take a while depending on the number of products and v…" at bounding box center [440, 227] width 305 height 168
click at [530, 278] on span "This may take a while depending on the number of products and variants being ad…" at bounding box center [440, 277] width 305 height 9
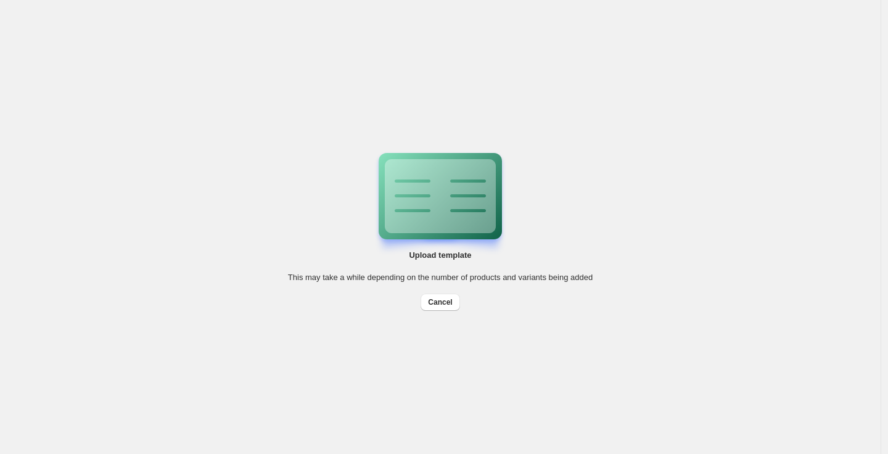
click at [561, 276] on span "This may take a while depending on the number of products and variants being ad…" at bounding box center [440, 277] width 305 height 9
click at [584, 275] on span "This may take a while depending on the number of products and variants being ad…" at bounding box center [440, 277] width 305 height 9
click at [588, 275] on span "This may take a while depending on the number of products and variants being ad…" at bounding box center [440, 277] width 305 height 9
click at [347, 273] on span "This may take a while depending on the number of products and variants being ad…" at bounding box center [440, 277] width 305 height 9
click at [305, 273] on span "This may take a while depending on the number of products and variants being ad…" at bounding box center [440, 277] width 305 height 9
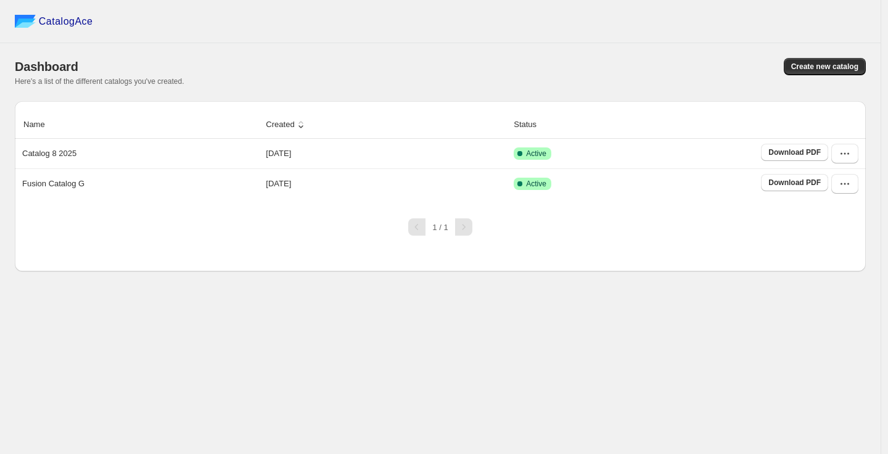
click at [576, 12] on div "CatalogAce" at bounding box center [440, 21] width 881 height 43
click at [576, 13] on div "CatalogAce" at bounding box center [440, 21] width 881 height 43
click at [718, 260] on div "Name Created Status Catalog 8 2025 2025-08-19 Active Download PDF Fusion Catalo…" at bounding box center [440, 186] width 851 height 170
click at [848, 155] on icon "button" at bounding box center [845, 153] width 12 height 12
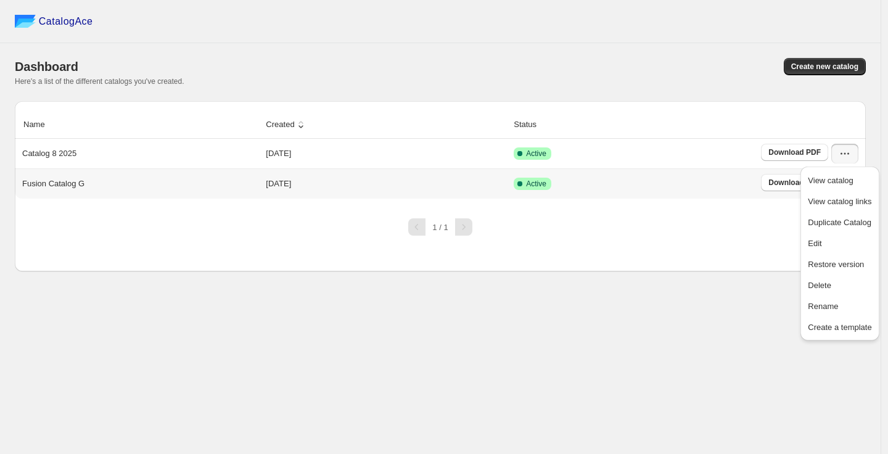
click at [655, 172] on td "Active" at bounding box center [633, 183] width 247 height 30
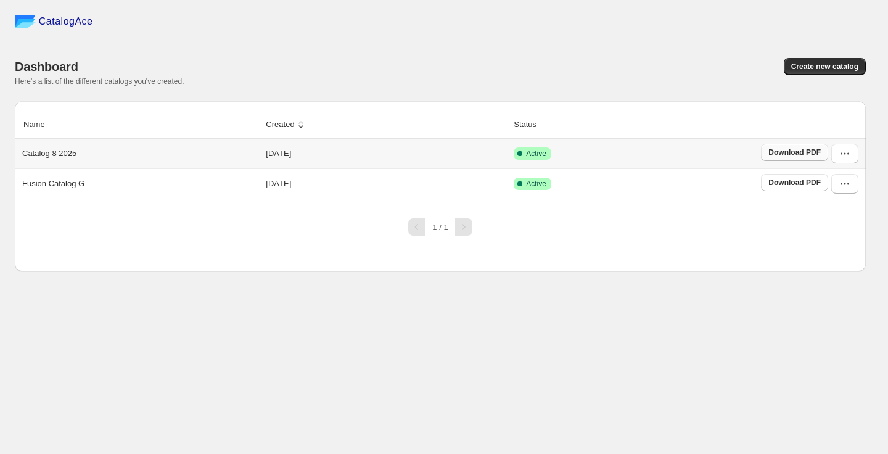
click at [789, 155] on span "Download PDF" at bounding box center [795, 152] width 52 height 10
click at [602, 39] on div "CatalogAce" at bounding box center [440, 21] width 881 height 43
click at [842, 181] on icon "button" at bounding box center [845, 184] width 12 height 12
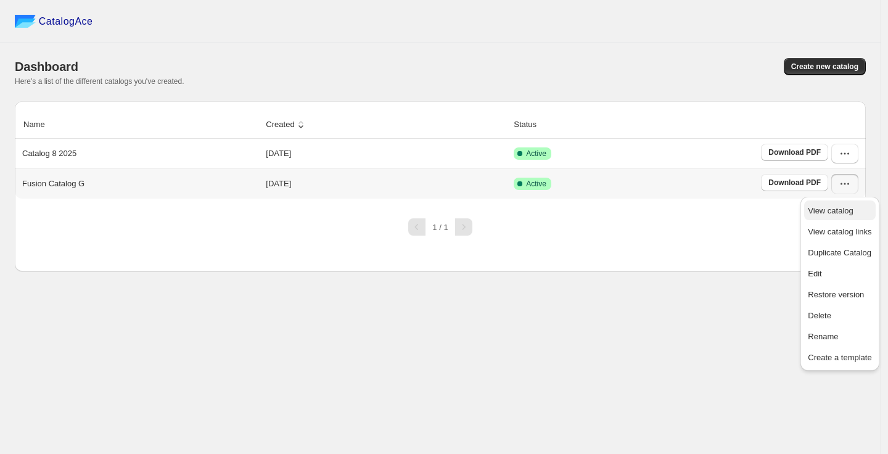
click at [845, 206] on span "View catalog" at bounding box center [830, 210] width 45 height 9
click at [804, 64] on span "Create new catalog" at bounding box center [825, 67] width 67 height 10
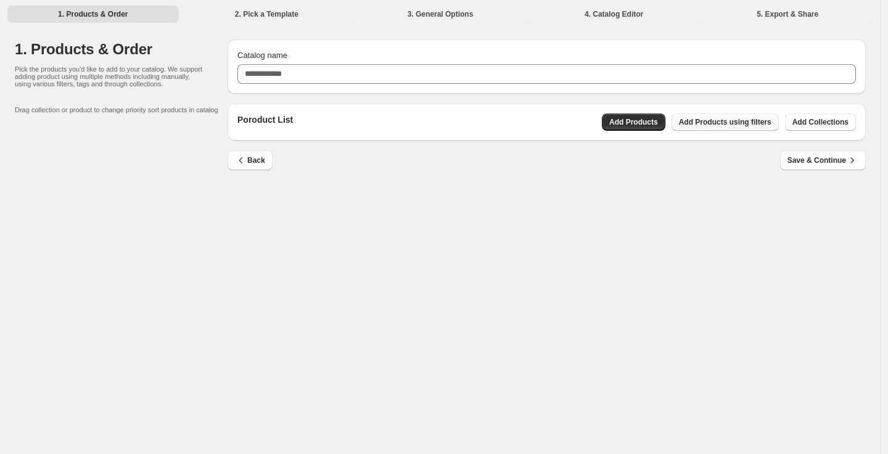
click at [734, 123] on span "Add Products using filters" at bounding box center [725, 122] width 93 height 10
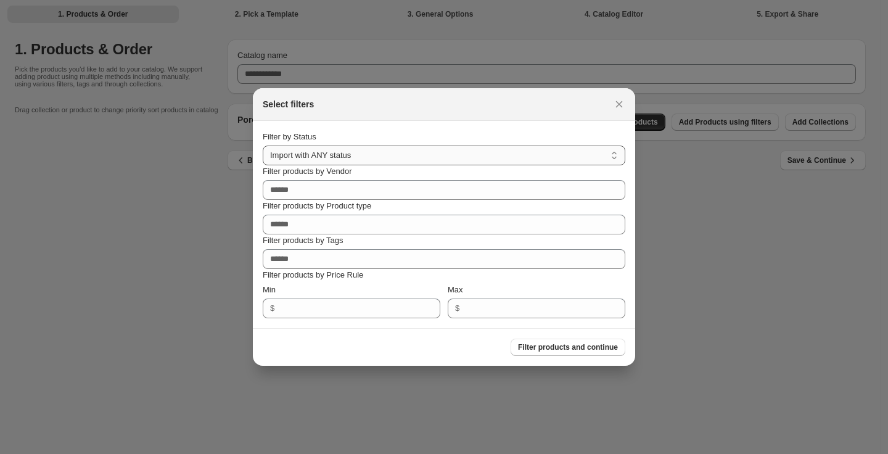
click at [482, 150] on select "**********" at bounding box center [444, 156] width 363 height 20
select select "******"
click at [263, 146] on select "**********" at bounding box center [444, 156] width 363 height 20
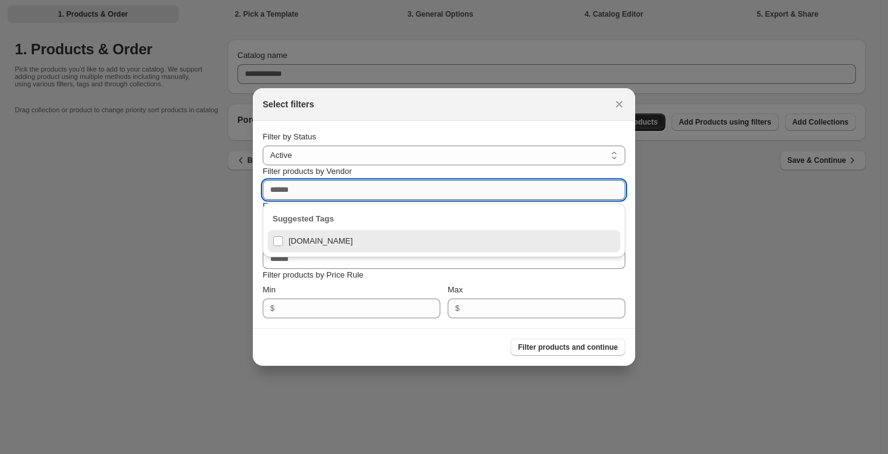
click at [462, 192] on input "Filter products by Vendor" at bounding box center [444, 190] width 363 height 20
click at [280, 241] on div "fusionstore.ae" at bounding box center [444, 241] width 343 height 17
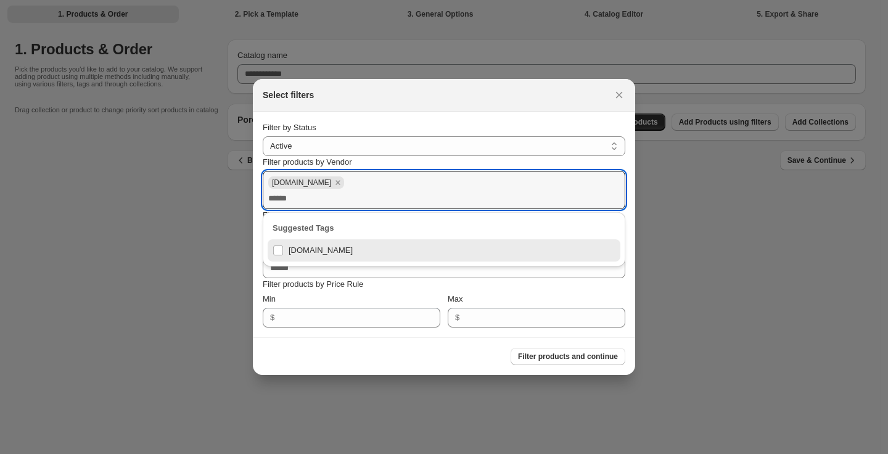
click at [629, 167] on section "**********" at bounding box center [444, 225] width 383 height 226
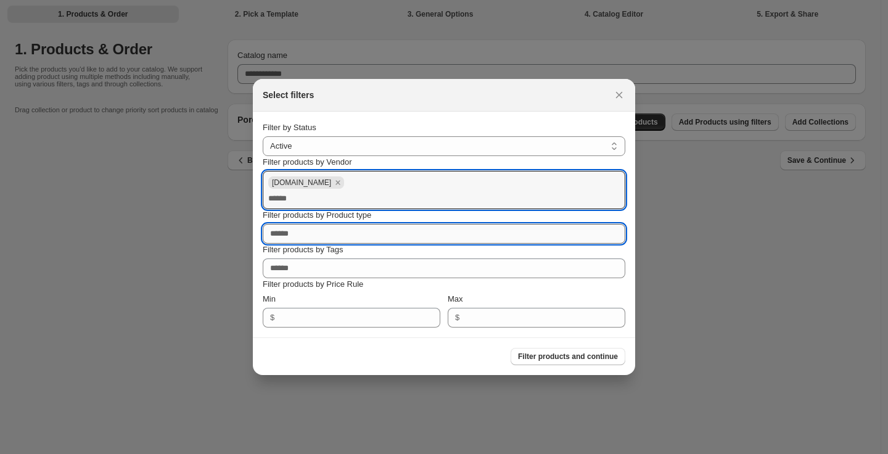
click at [428, 238] on input "Filter products by Product type" at bounding box center [444, 234] width 363 height 20
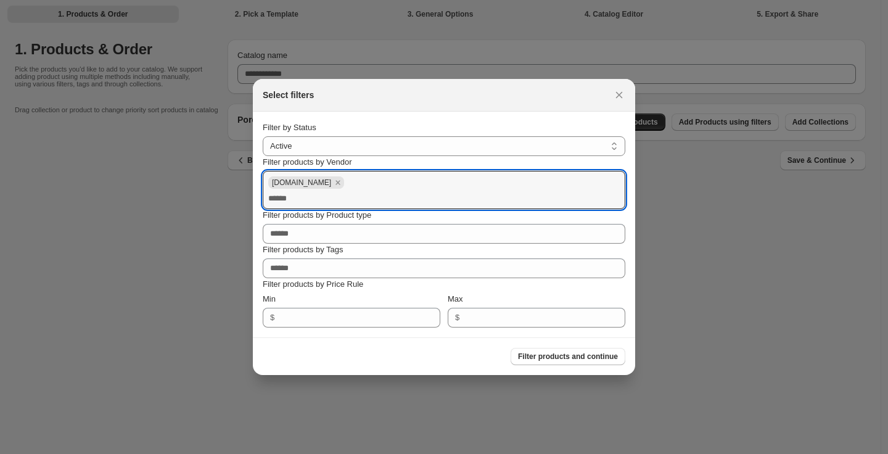
click at [492, 217] on div "Filter products by Product type" at bounding box center [444, 215] width 363 height 12
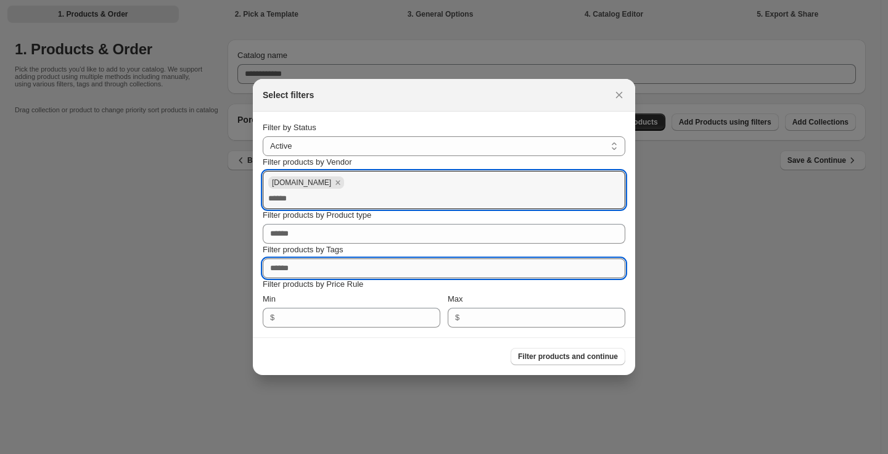
click at [414, 272] on input "Filter products by Tags" at bounding box center [444, 269] width 363 height 20
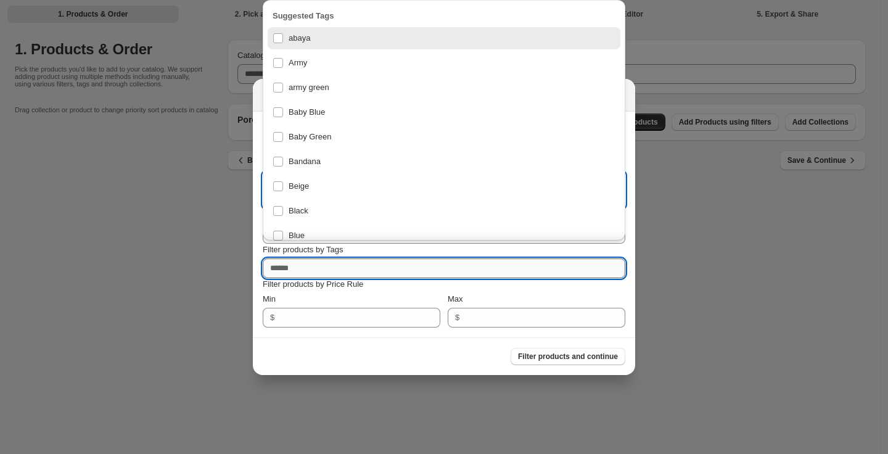
click at [414, 272] on input "Filter products by Tags" at bounding box center [444, 269] width 363 height 20
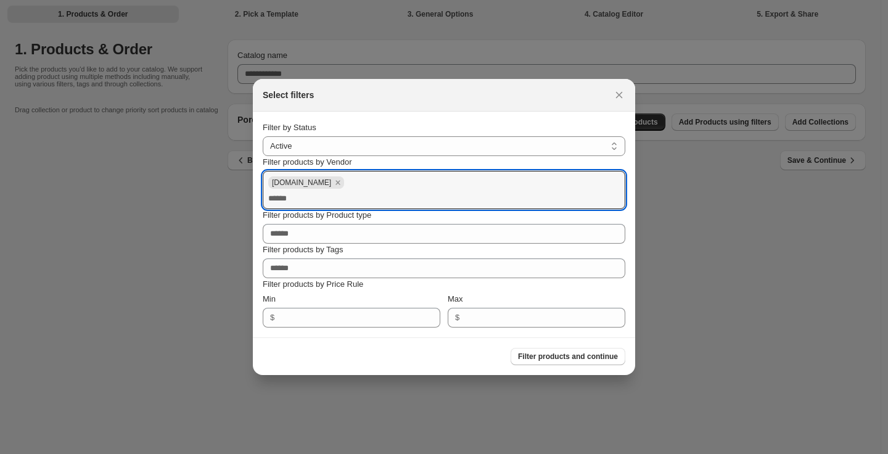
click at [432, 361] on div "Filter products and continue" at bounding box center [439, 351] width 373 height 27
click at [530, 347] on div "Filter products and continue" at bounding box center [439, 351] width 373 height 27
click at [528, 354] on span "Filter products and continue" at bounding box center [568, 357] width 100 height 10
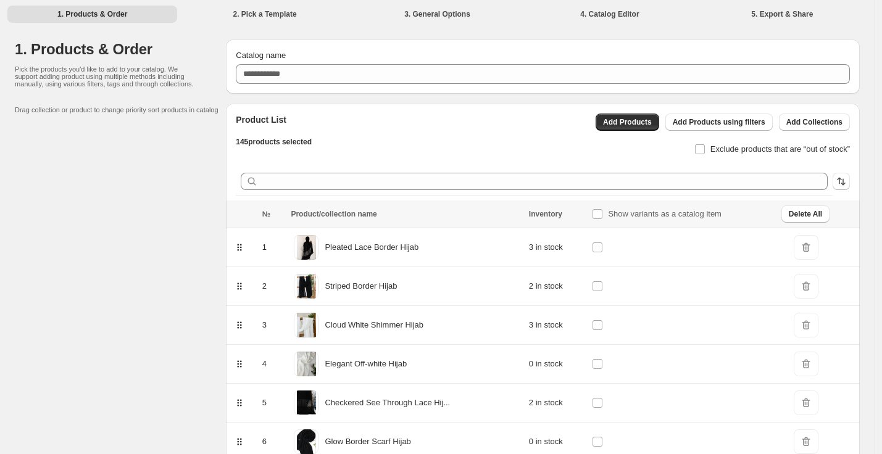
click at [602, 376] on td at bounding box center [682, 364] width 189 height 39
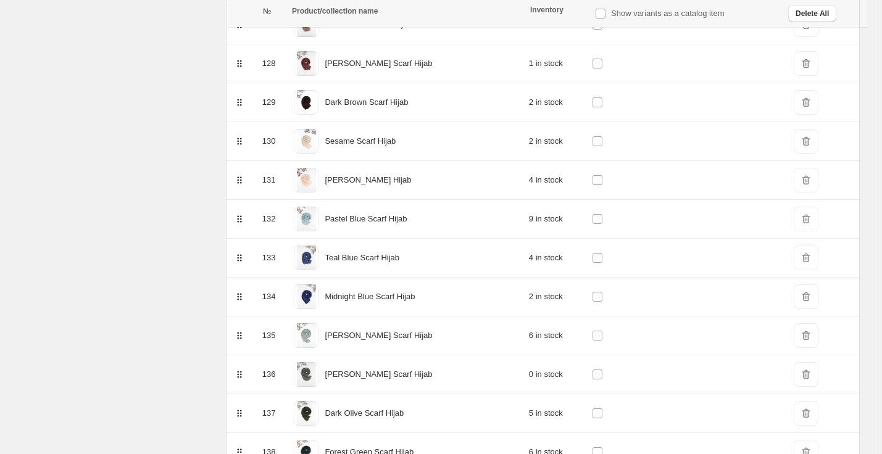
scroll to position [5460, 0]
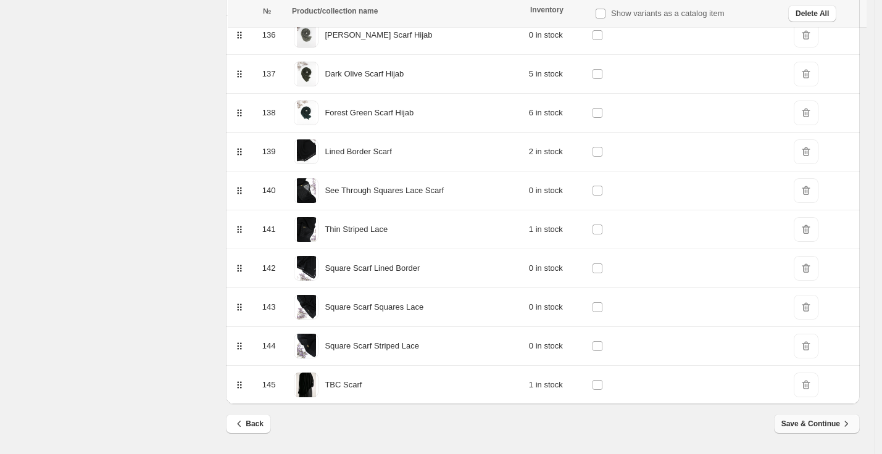
click at [816, 423] on span "Save & Continue" at bounding box center [816, 424] width 71 height 12
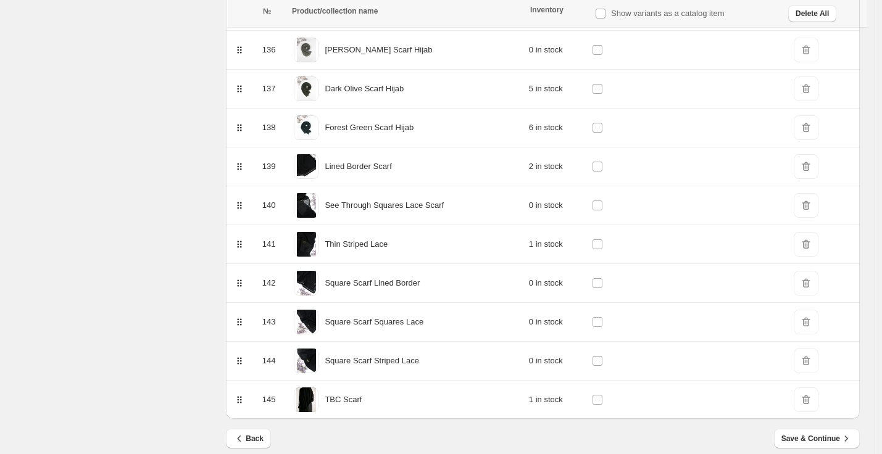
scroll to position [0, 0]
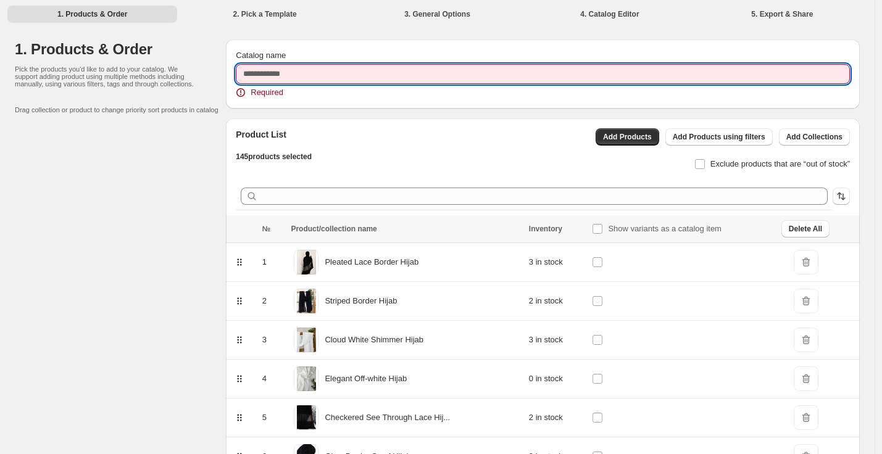
click at [280, 72] on input "Catalog name" at bounding box center [543, 74] width 614 height 20
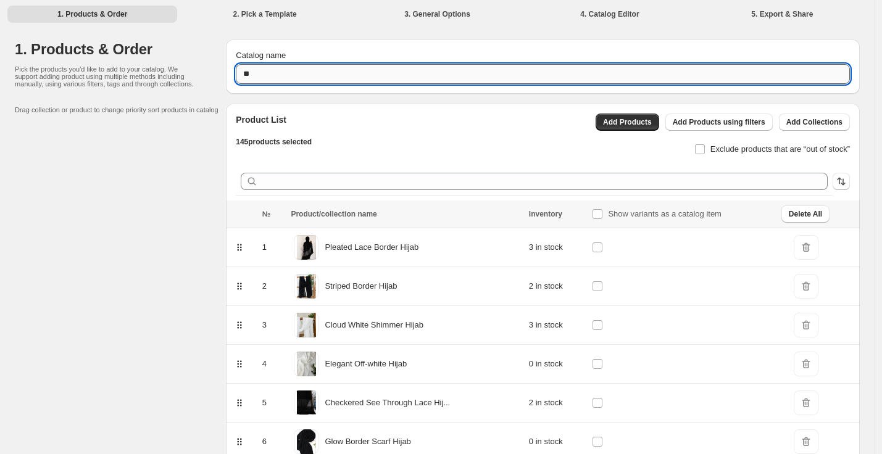
type input "*"
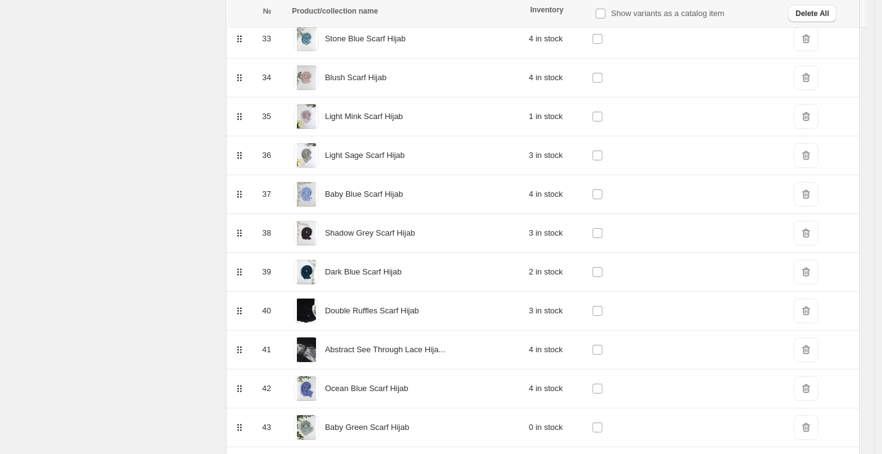
scroll to position [5460, 0]
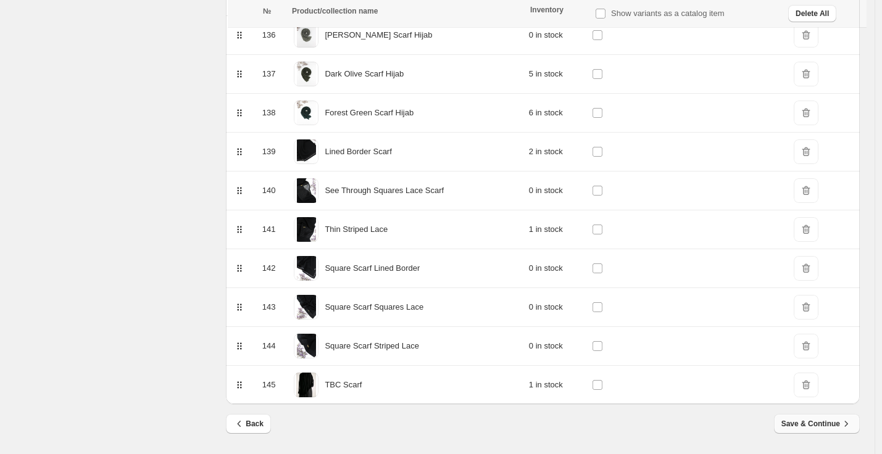
click at [828, 422] on span "Save & Continue" at bounding box center [816, 424] width 71 height 12
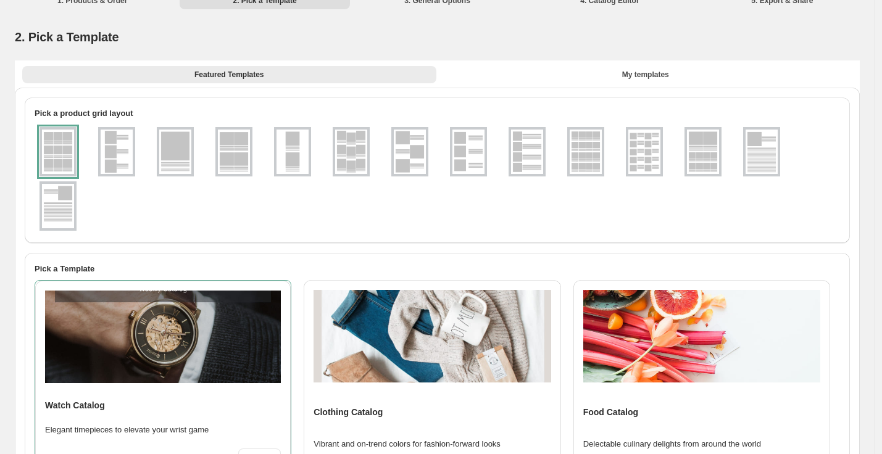
scroll to position [0, 0]
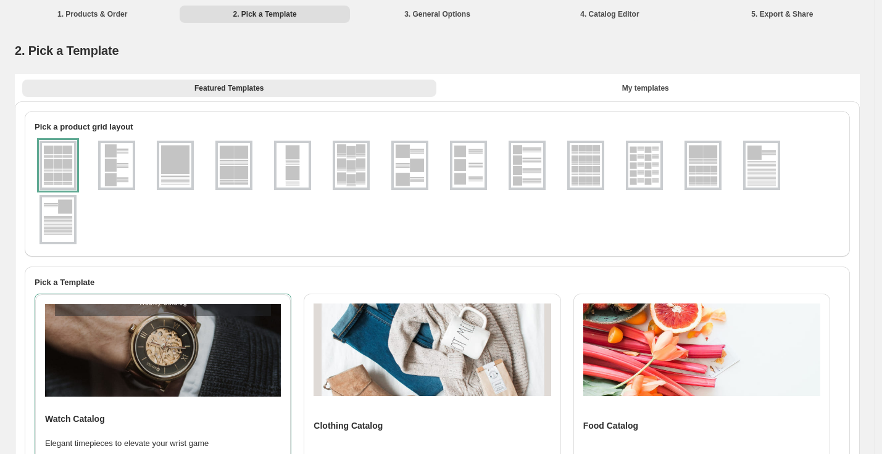
click at [577, 167] on img at bounding box center [585, 165] width 32 height 44
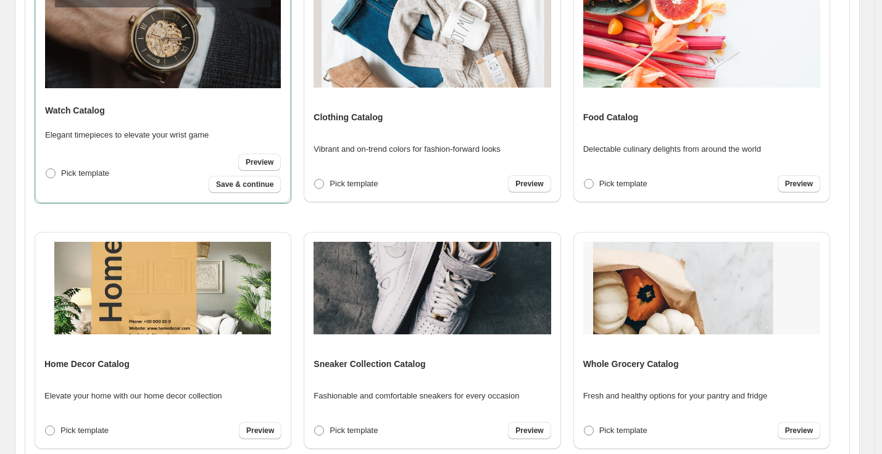
scroll to position [379, 0]
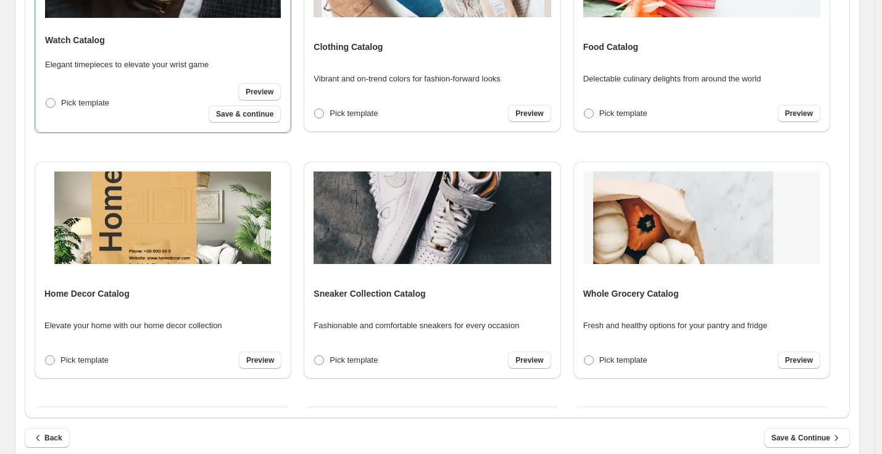
click at [461, 52] on div "Clothing Catalog Vibrant and on-trend colors for fashion-forward looks Pick tem…" at bounding box center [431, 23] width 237 height 197
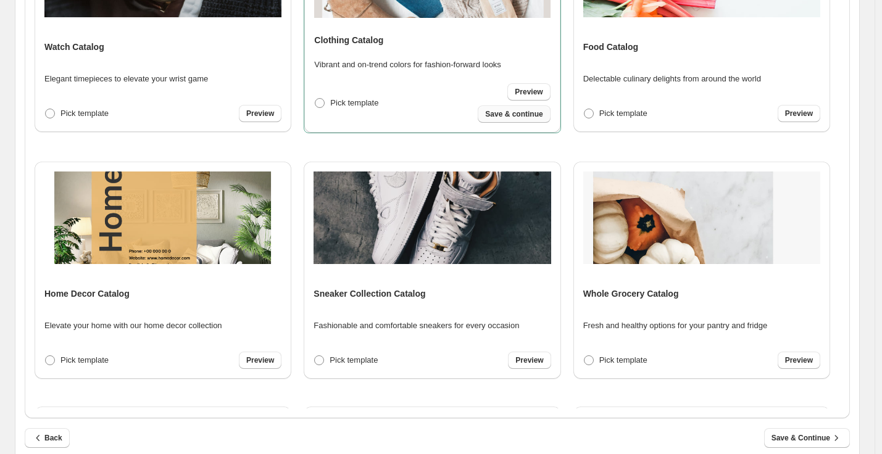
click at [523, 112] on span "Save & continue" at bounding box center [513, 114] width 57 height 10
select select "**********"
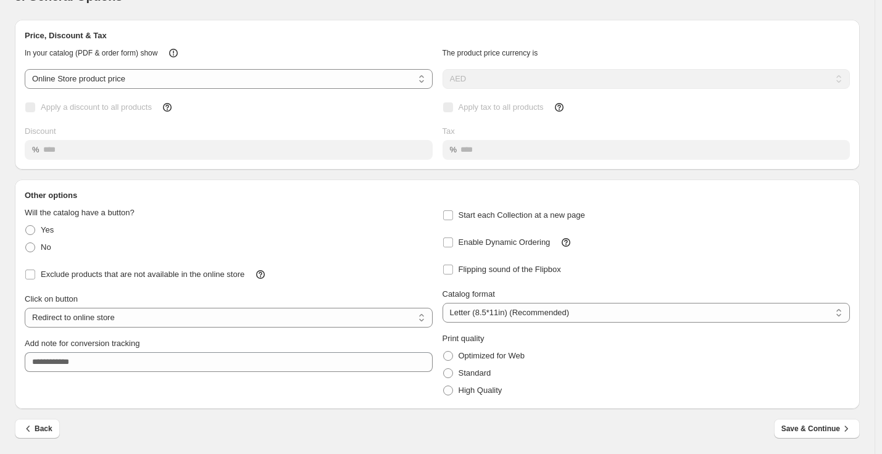
scroll to position [55, 0]
click at [814, 428] on span "Save & Continue" at bounding box center [816, 428] width 71 height 12
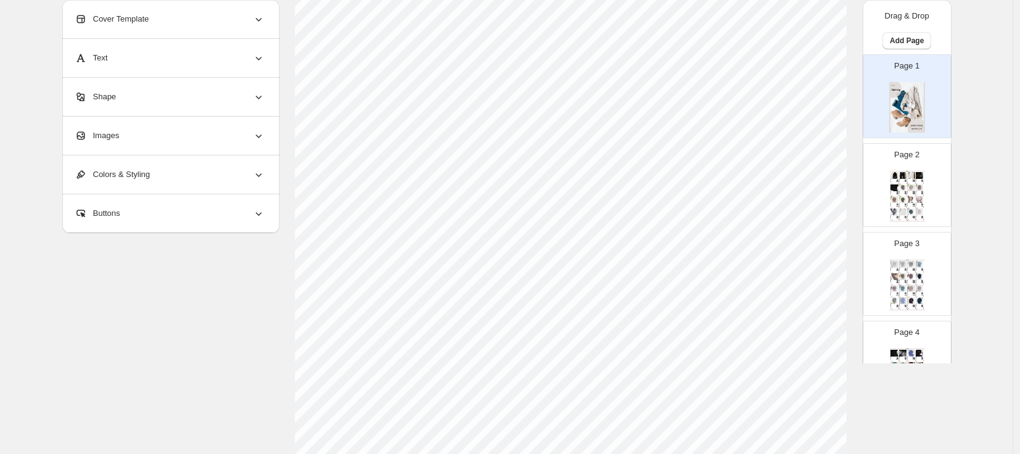
scroll to position [273, 0]
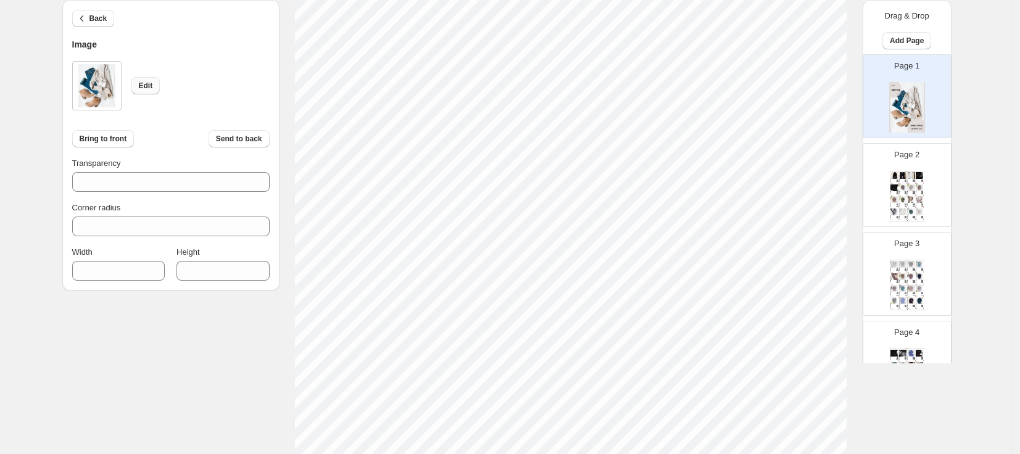
click at [147, 86] on span "Edit" at bounding box center [146, 86] width 14 height 10
type input "***"
type input "****"
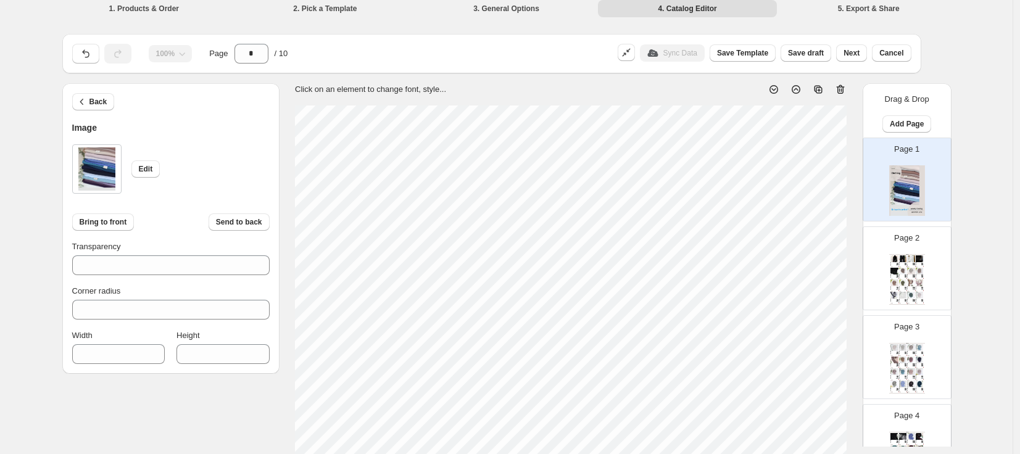
scroll to position [0, 0]
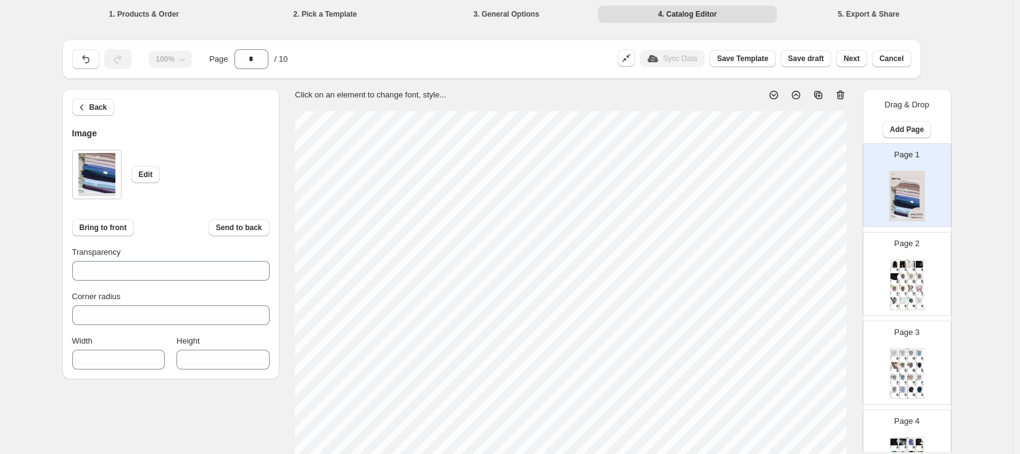
type input "***"
type input "****"
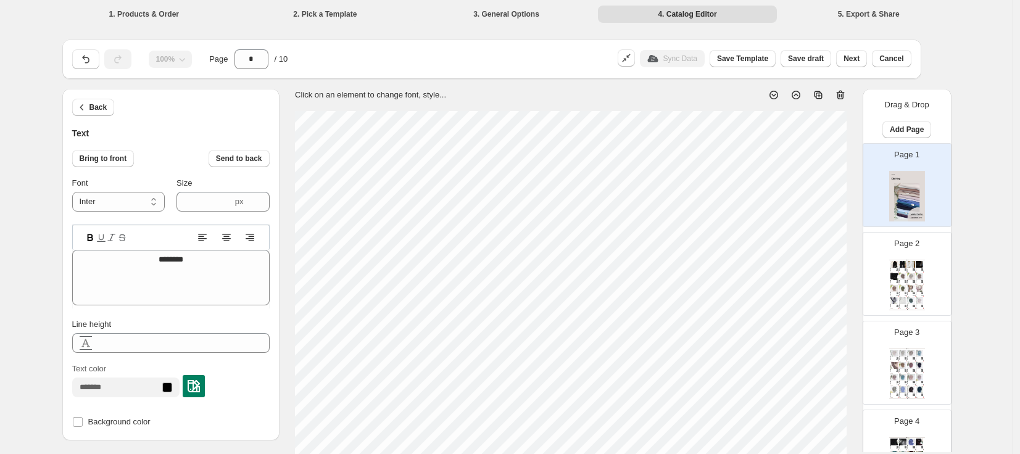
type input "****"
type textarea "*********"
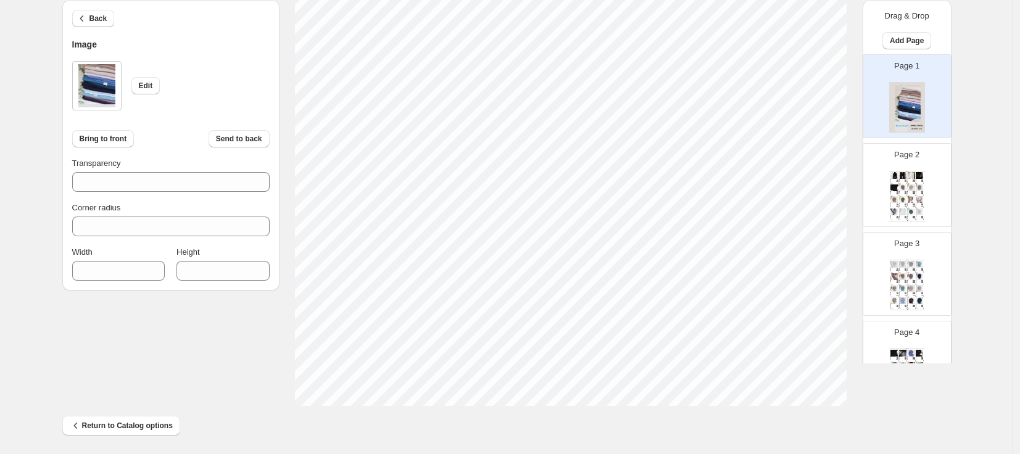
scroll to position [486, 0]
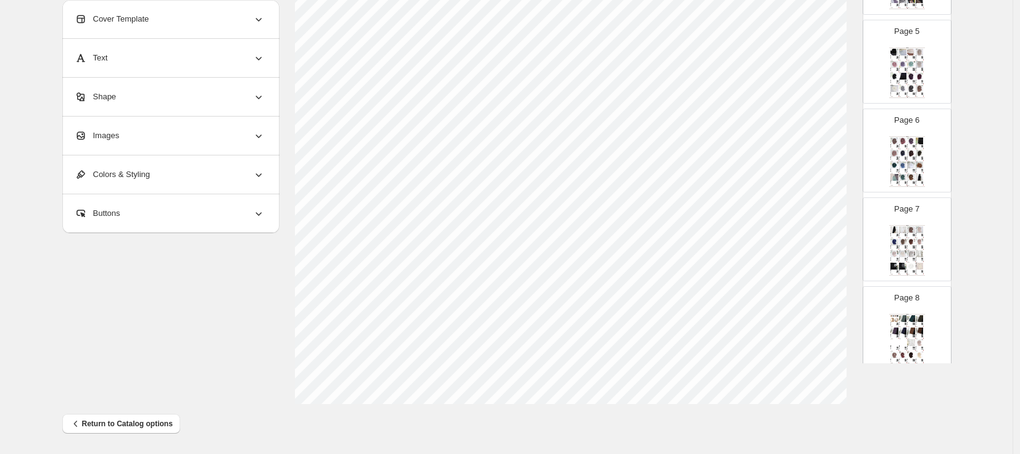
scroll to position [606, 0]
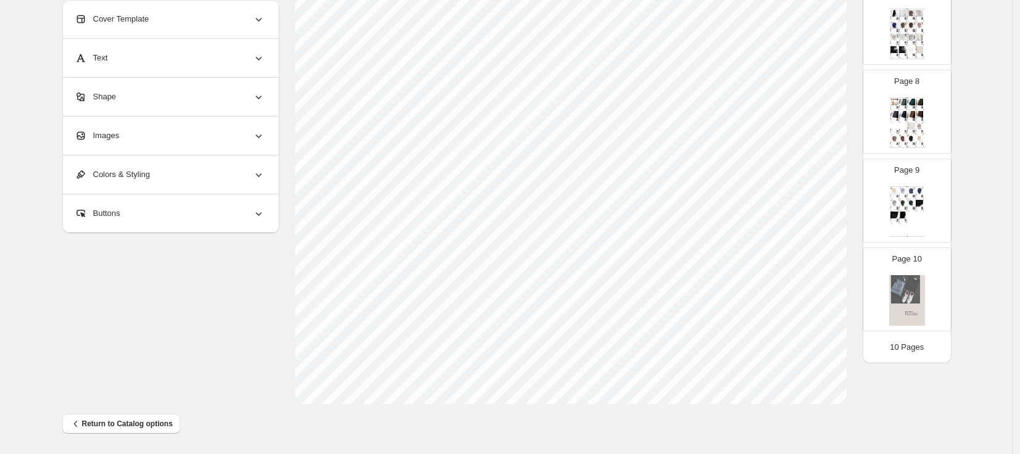
click at [903, 290] on img at bounding box center [907, 300] width 36 height 51
type input "**"
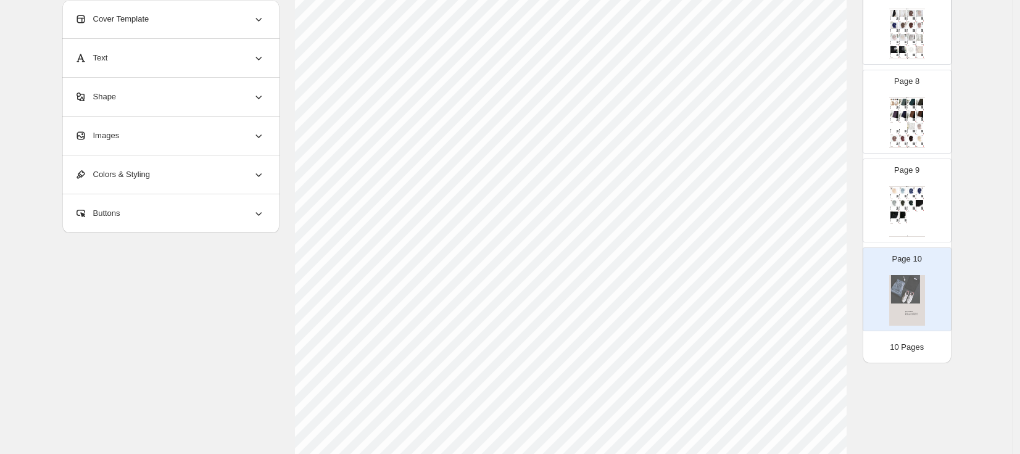
scroll to position [0, 0]
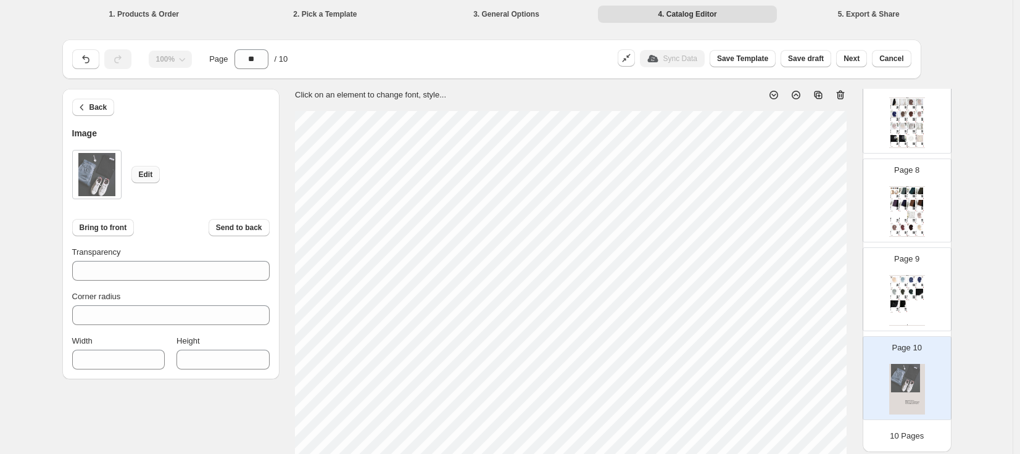
click at [148, 170] on span "Edit" at bounding box center [146, 175] width 14 height 10
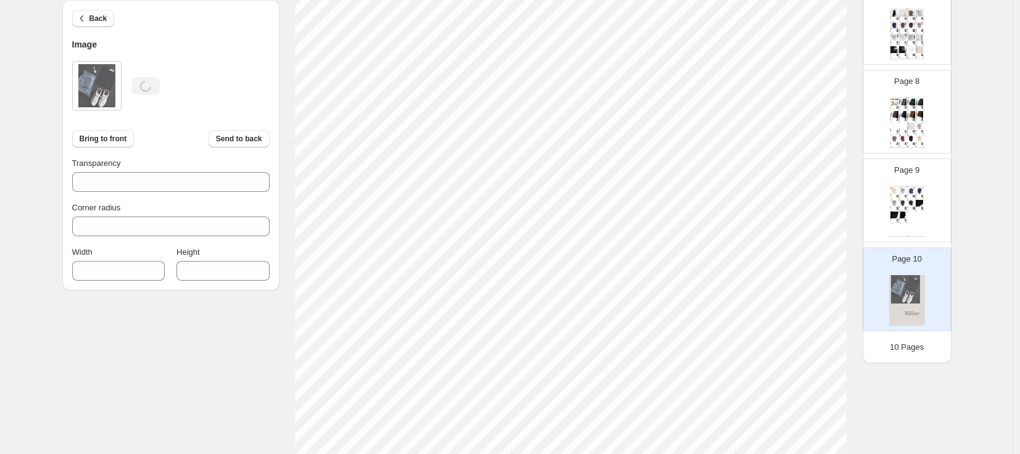
scroll to position [137, 0]
type input "***"
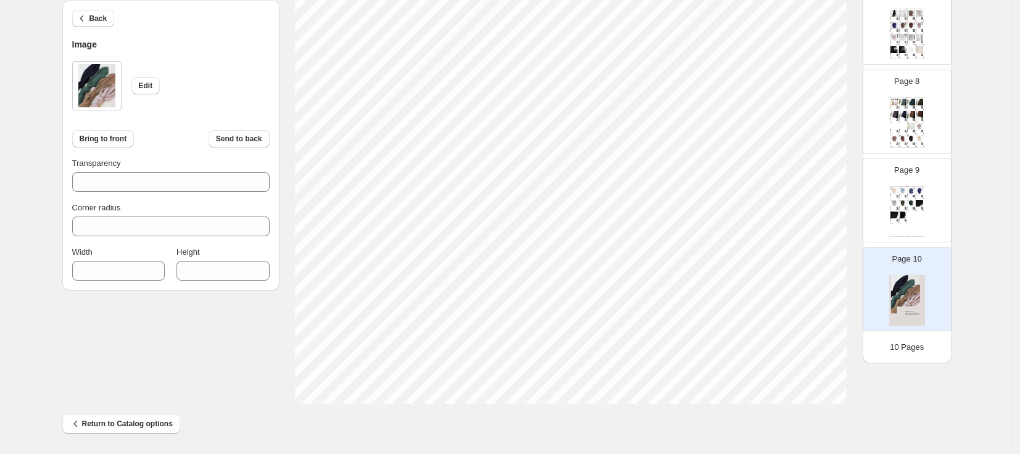
type input "***"
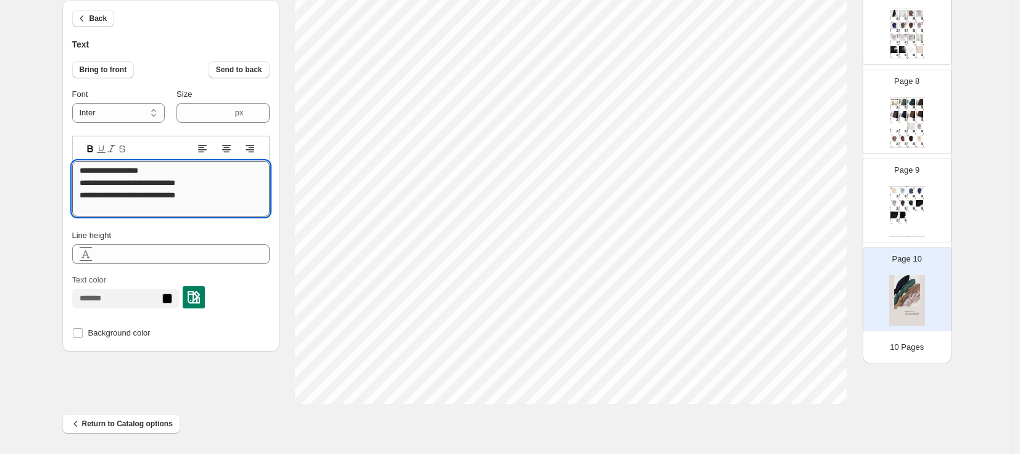
drag, startPoint x: 107, startPoint y: 194, endPoint x: 260, endPoint y: 201, distance: 153.2
type textarea "**********"
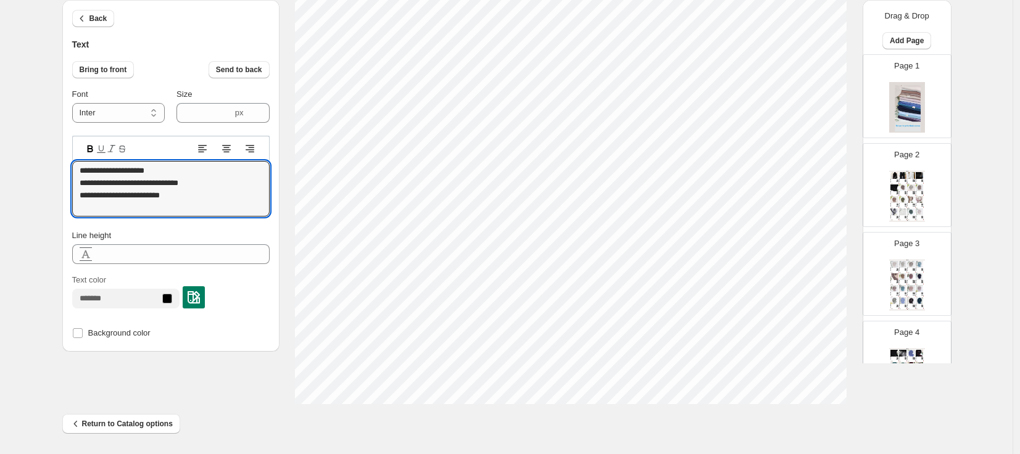
scroll to position [10, 1]
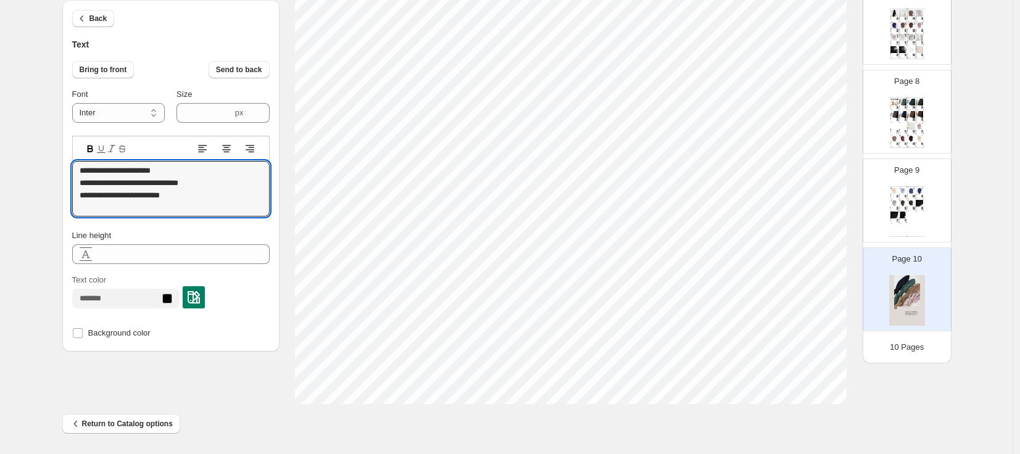
type textarea "**********"
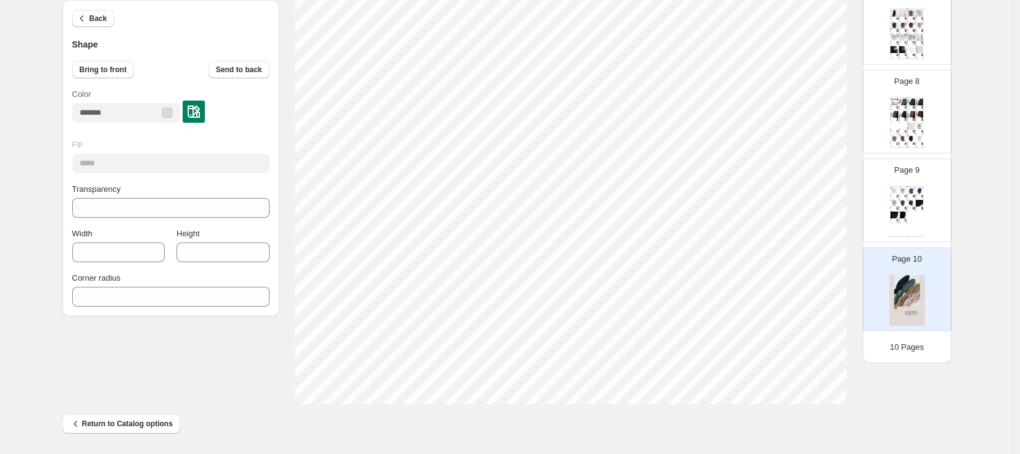
click at [917, 204] on img at bounding box center [920, 203] width 8 height 7
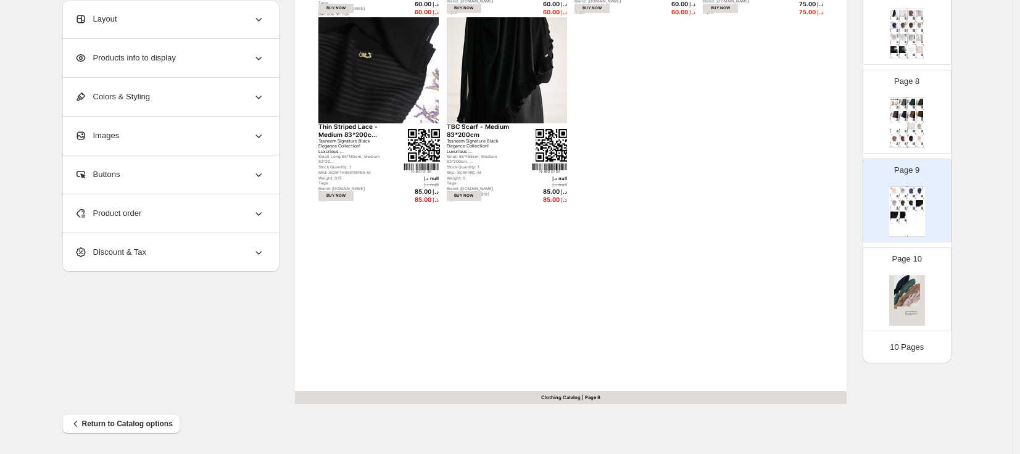
click at [905, 271] on div "Page 10" at bounding box center [902, 284] width 78 height 83
type input "**"
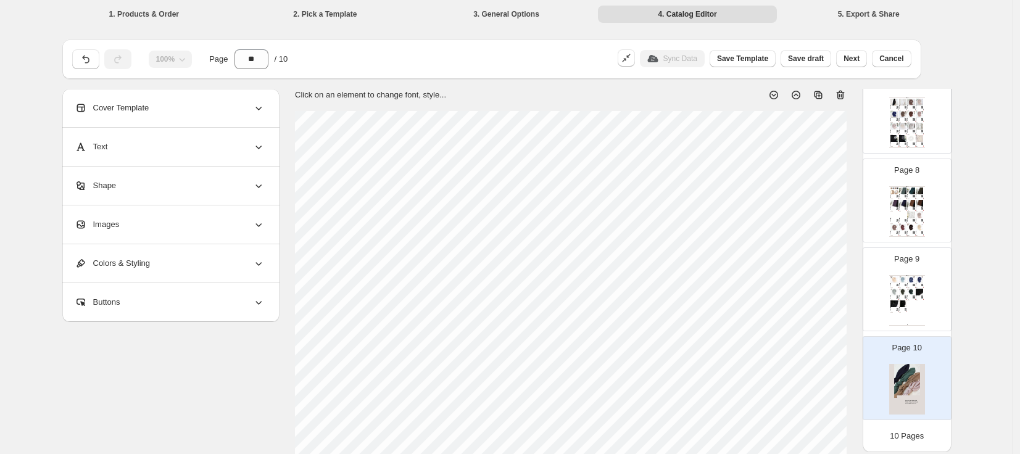
scroll to position [2, 0]
click at [859, 53] on span "Next" at bounding box center [851, 56] width 16 height 10
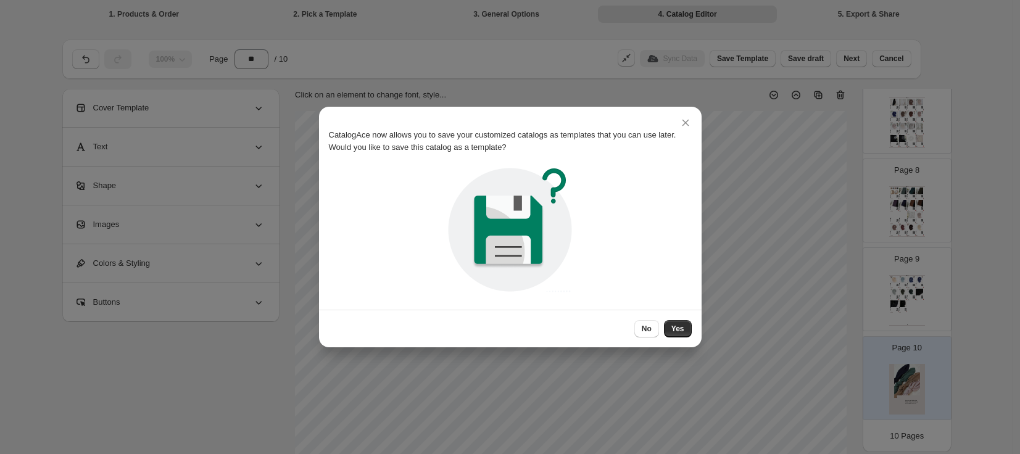
scroll to position [0, 0]
click at [680, 324] on span "Yes" at bounding box center [677, 329] width 13 height 10
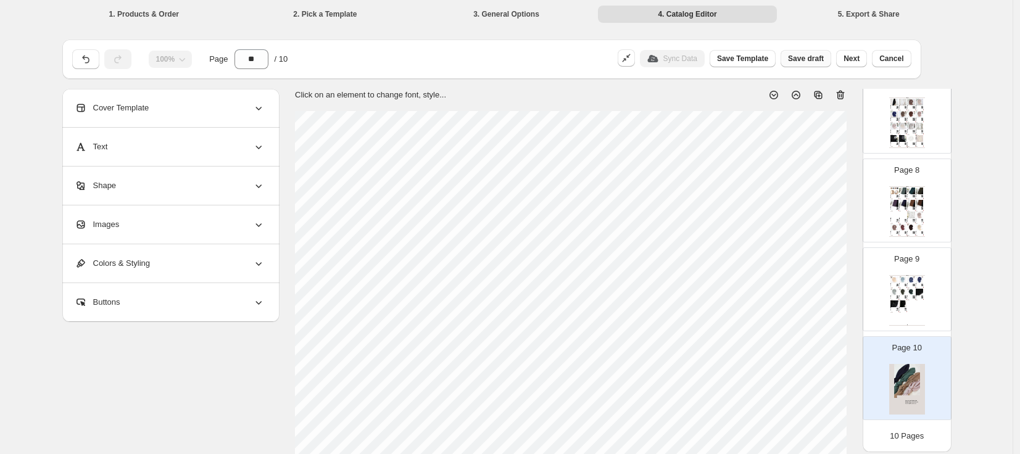
click at [822, 61] on span "Save draft" at bounding box center [806, 59] width 36 height 10
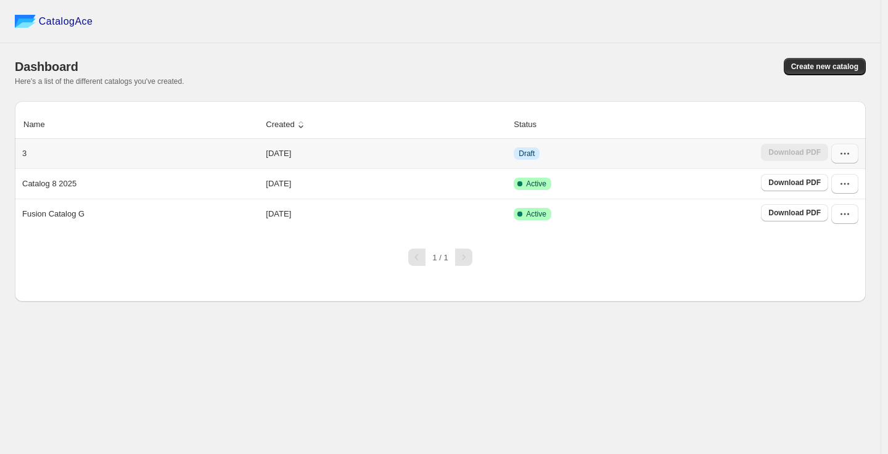
click at [846, 153] on icon "button" at bounding box center [845, 153] width 12 height 12
click at [311, 152] on td "[DATE]" at bounding box center [386, 154] width 248 height 30
click at [292, 151] on td "[DATE]" at bounding box center [386, 154] width 248 height 30
click at [849, 149] on icon "button" at bounding box center [845, 153] width 12 height 12
click at [827, 244] on span "Edit" at bounding box center [840, 244] width 64 height 12
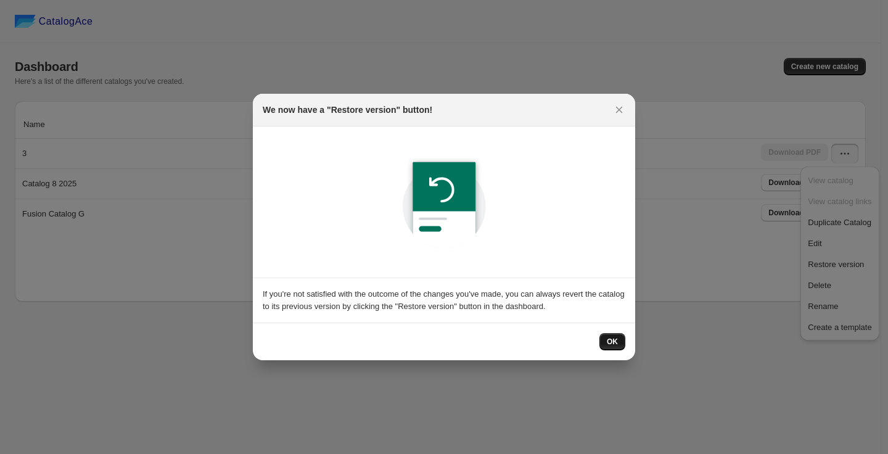
click at [608, 344] on span "OK" at bounding box center [612, 342] width 11 height 10
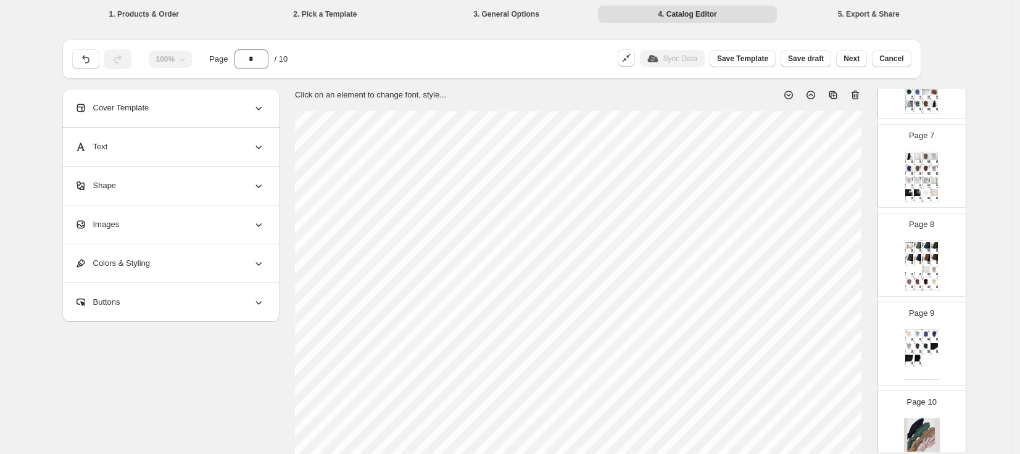
scroll to position [606, 0]
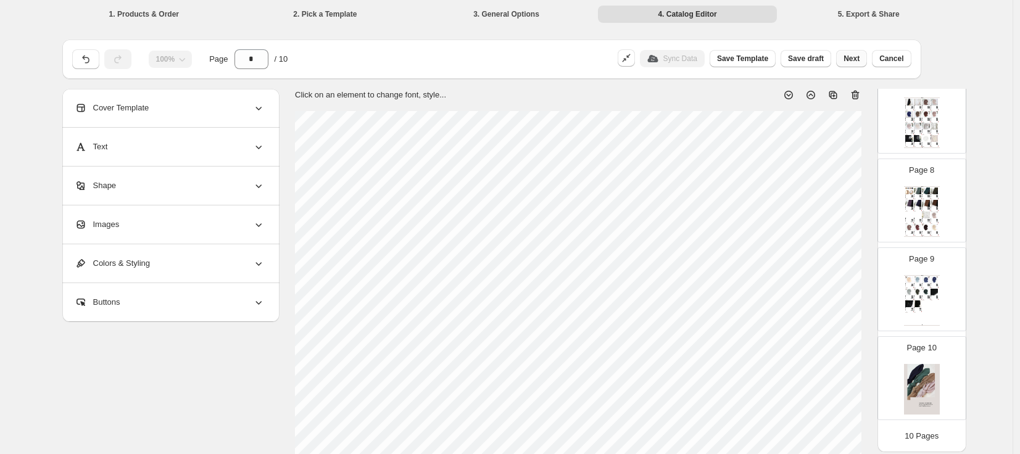
click at [856, 60] on span "Next" at bounding box center [851, 59] width 16 height 10
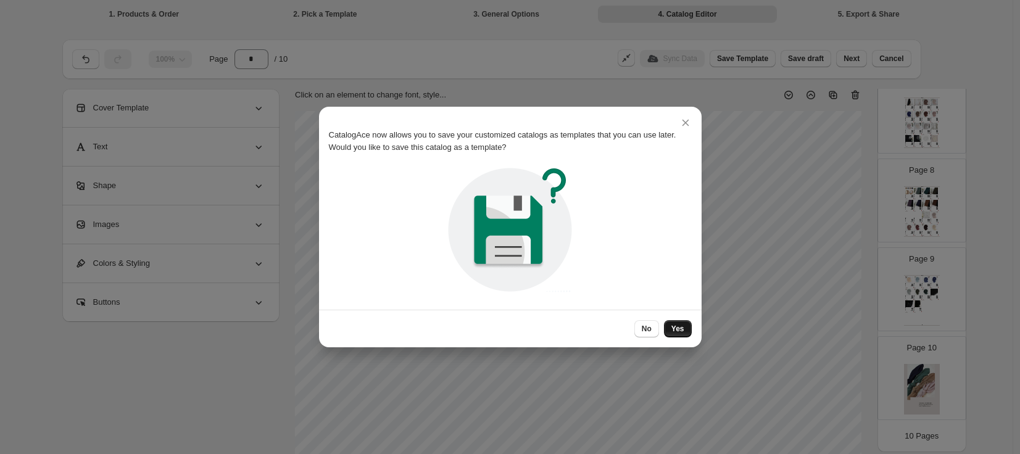
click at [674, 328] on span "Yes" at bounding box center [677, 329] width 13 height 10
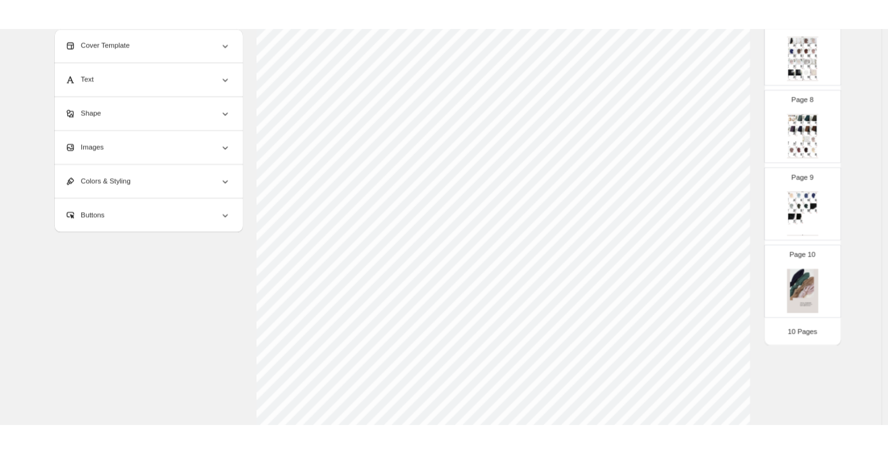
scroll to position [0, 0]
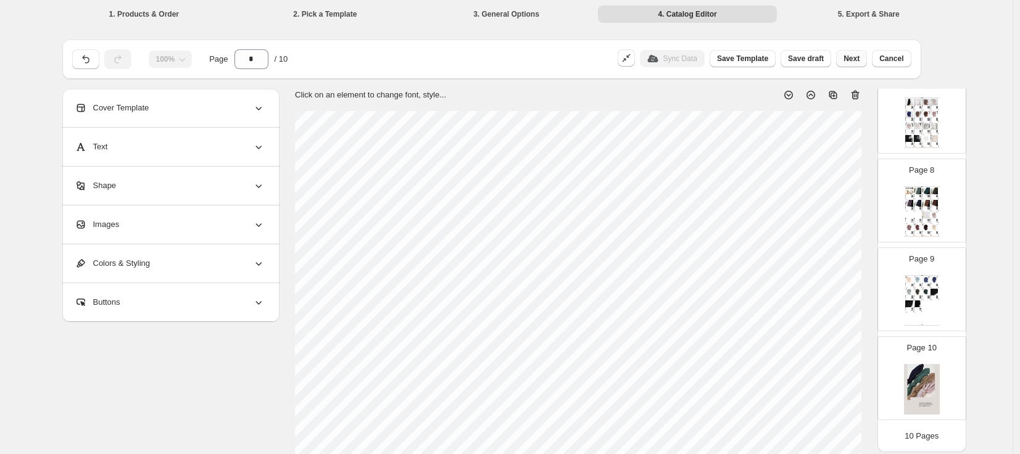
click at [852, 58] on span "Next" at bounding box center [851, 59] width 16 height 10
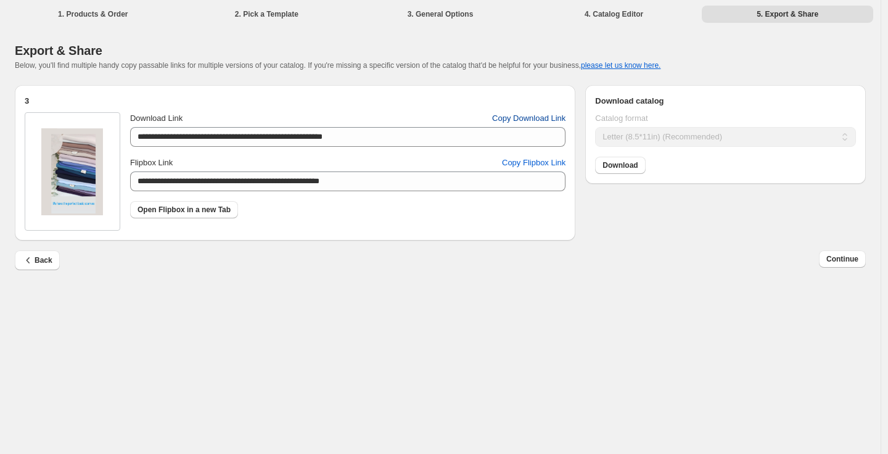
click at [509, 121] on span "Copy Download Link" at bounding box center [528, 118] width 73 height 12
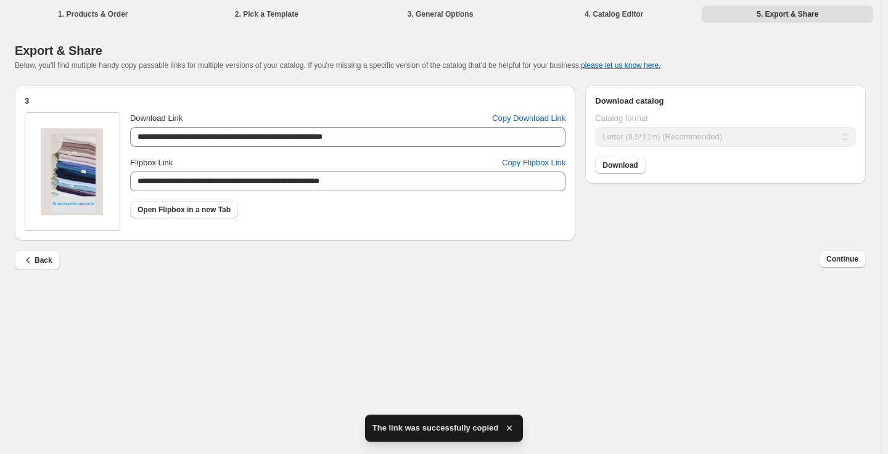
click at [848, 263] on span "Continue" at bounding box center [843, 259] width 32 height 10
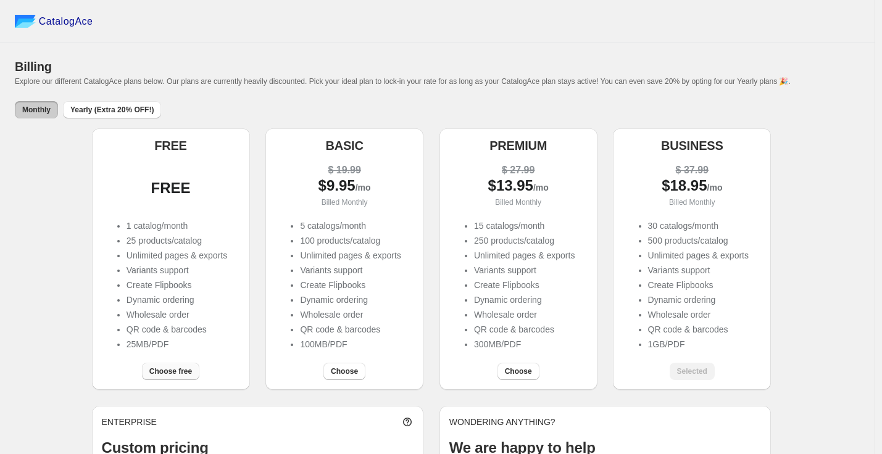
click at [191, 370] on span "Choose free" at bounding box center [170, 371] width 43 height 10
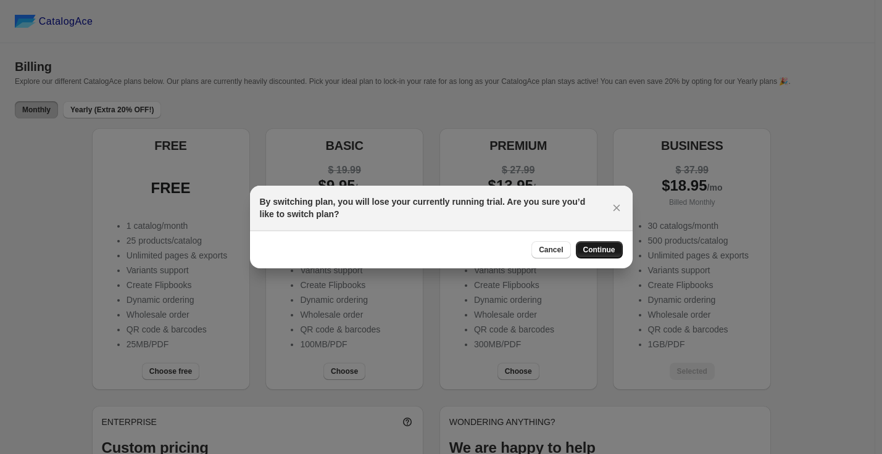
click at [607, 250] on span "Continue" at bounding box center [599, 250] width 32 height 10
click at [611, 253] on span "Continue" at bounding box center [599, 250] width 32 height 10
